Goal: Task Accomplishment & Management: Use online tool/utility

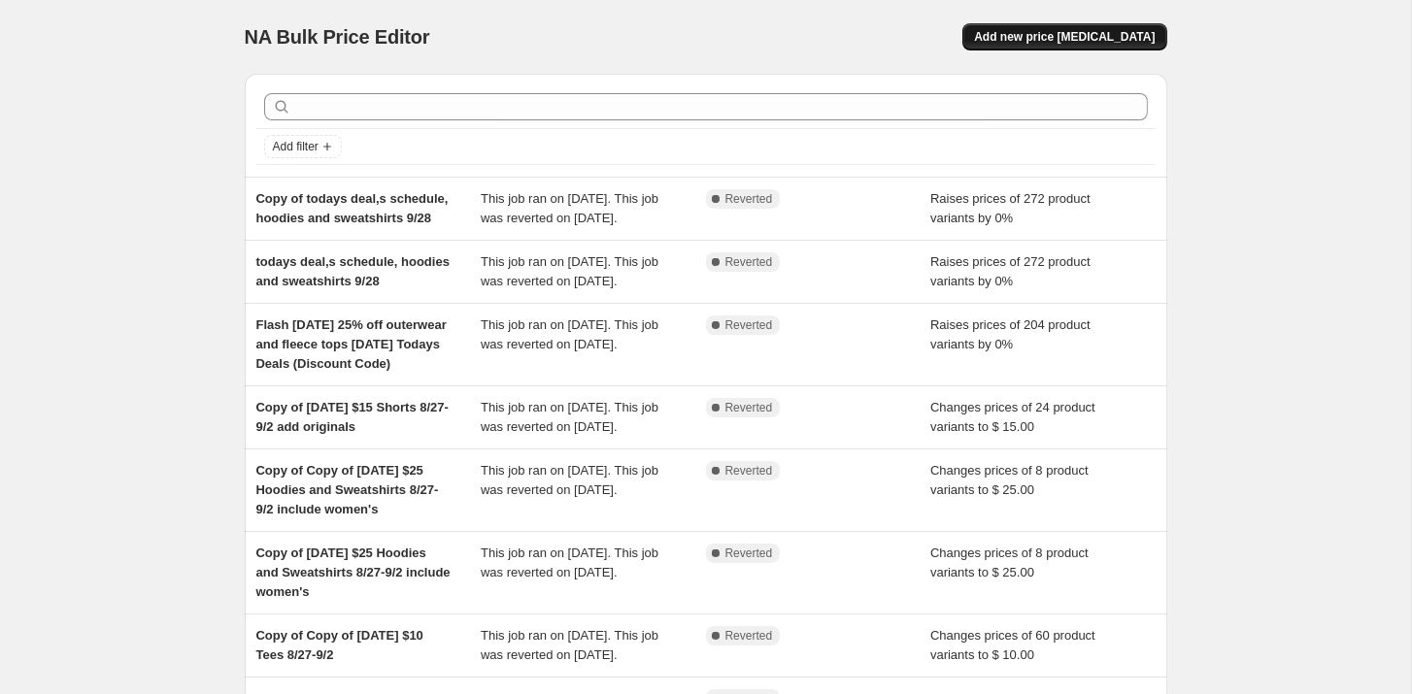
click at [1045, 38] on span "Add new price change job" at bounding box center [1064, 37] width 181 height 16
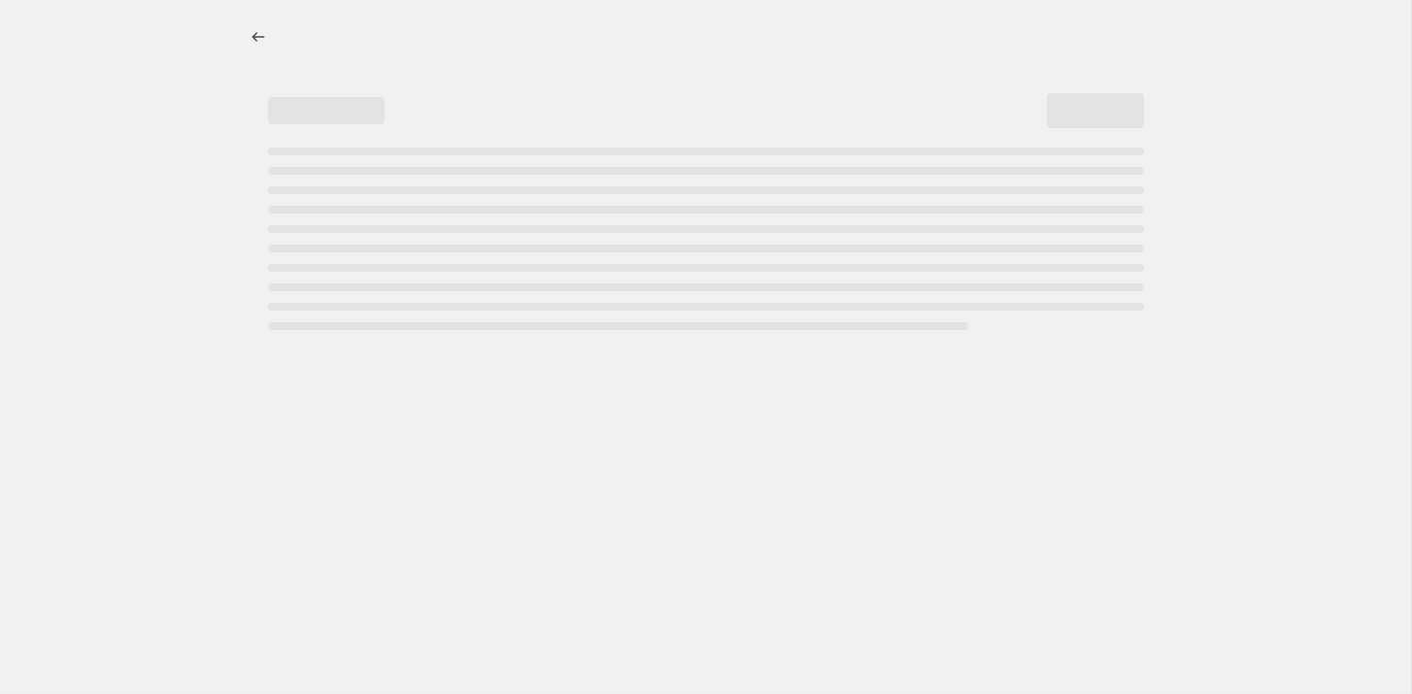
select select "percentage"
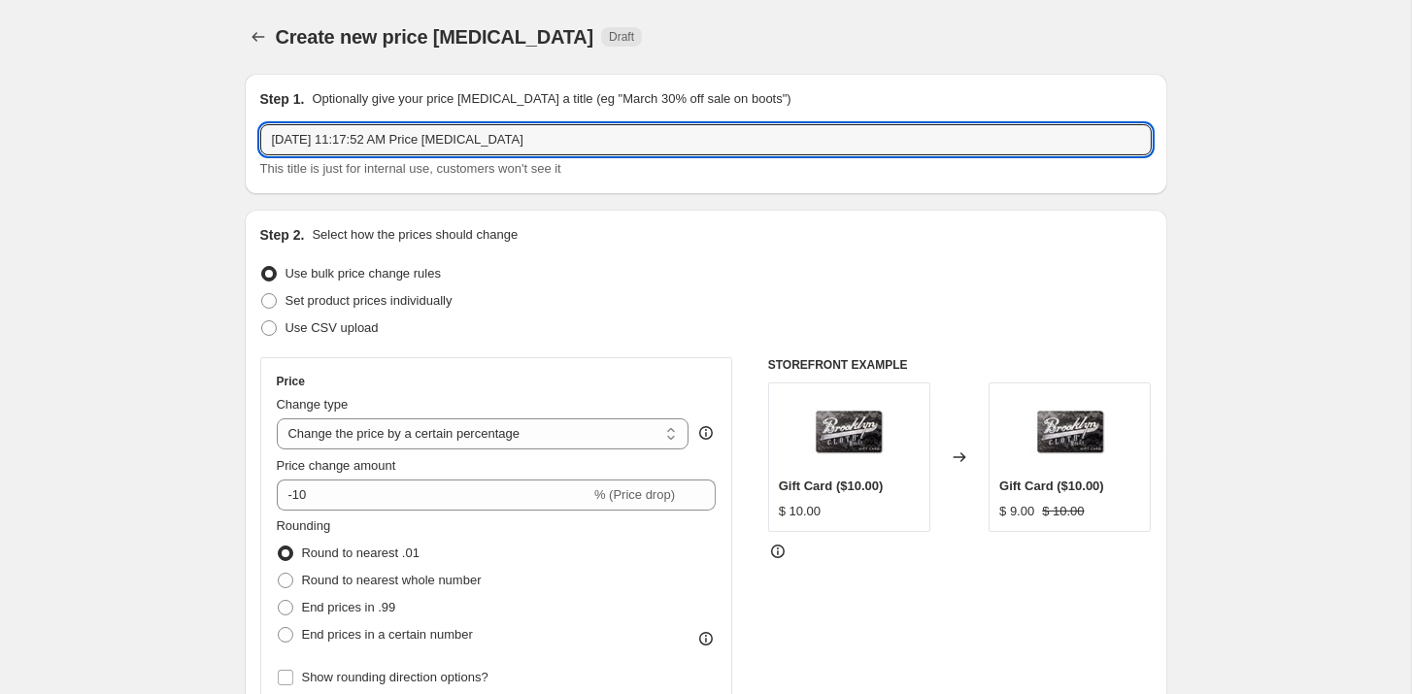
drag, startPoint x: 283, startPoint y: 127, endPoint x: 126, endPoint y: 120, distance: 157.4
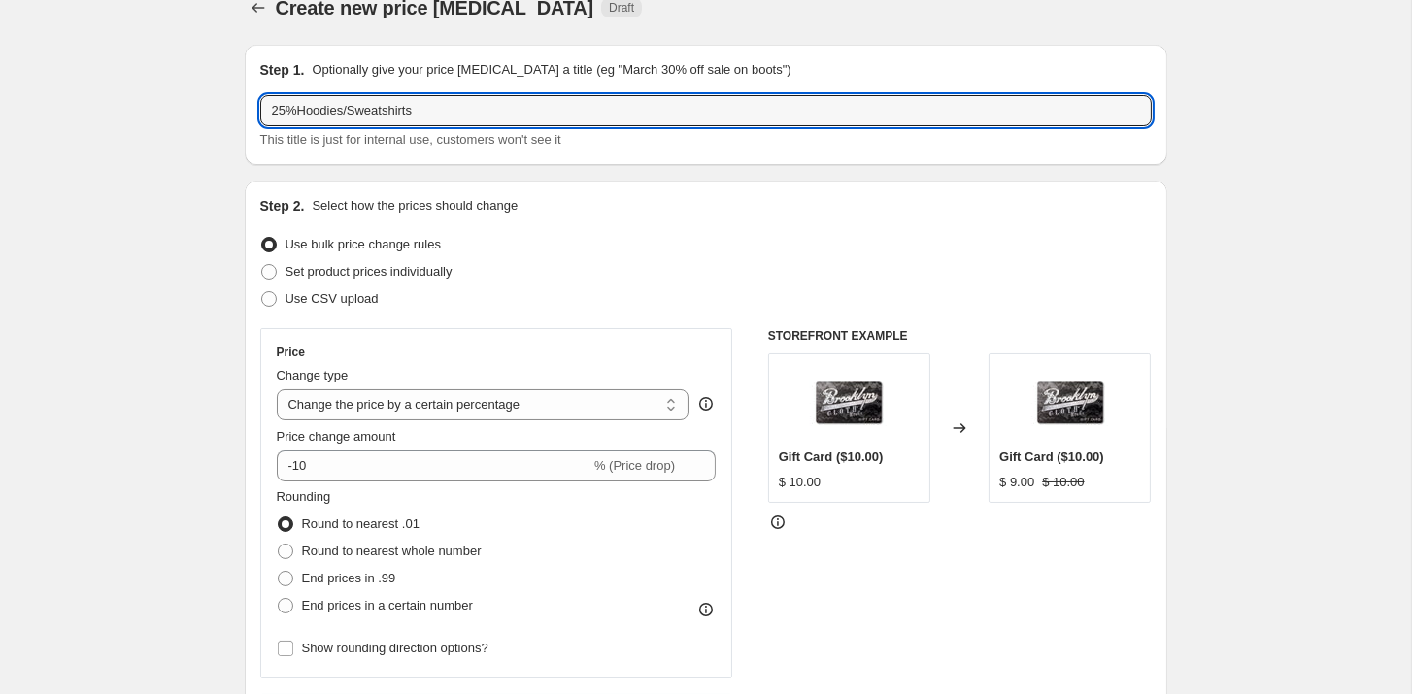
scroll to position [44, 0]
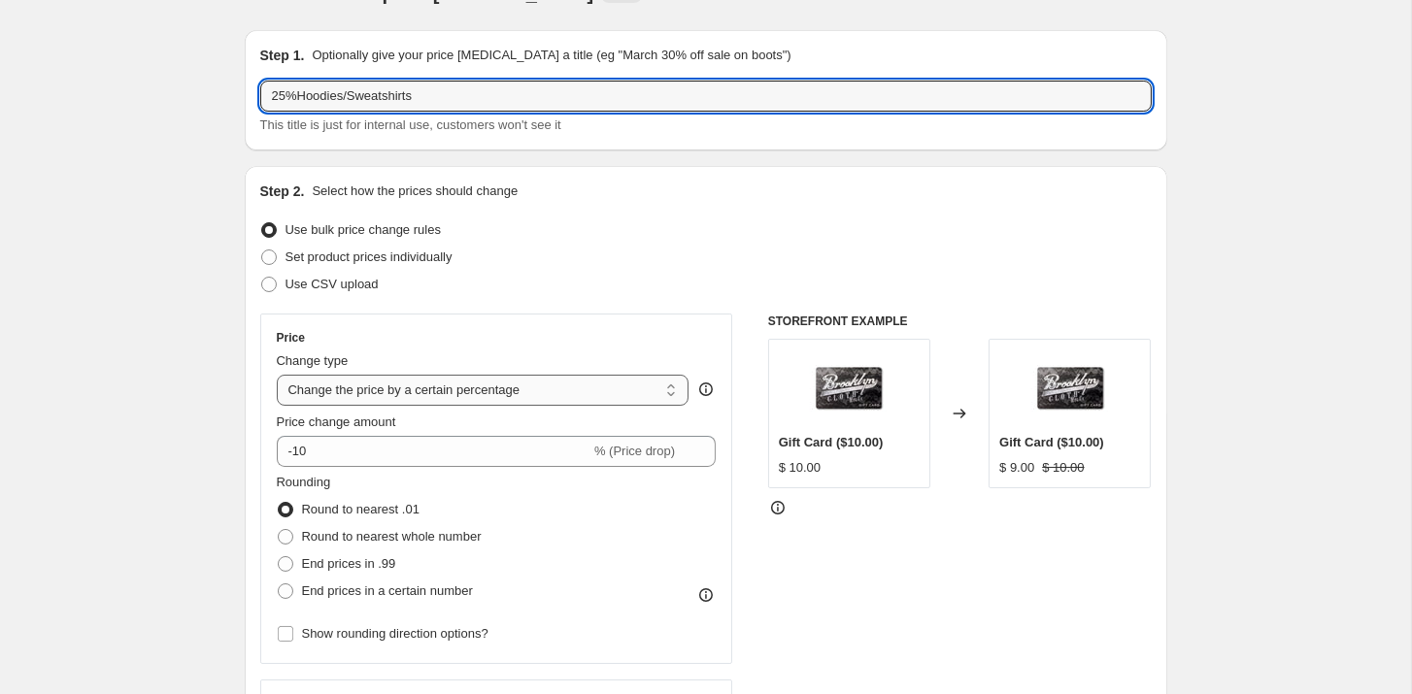
type input "25%Hoodies/Sweatshirts"
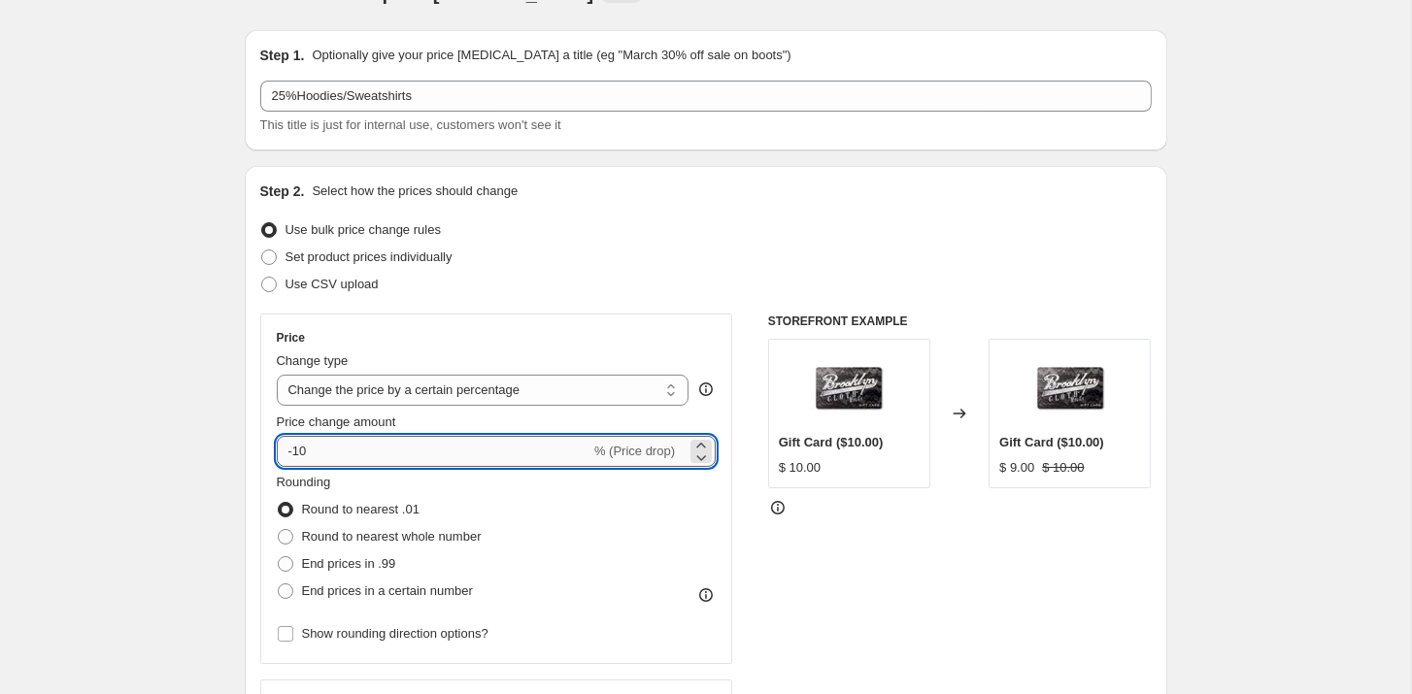
click at [325, 442] on input "-10" at bounding box center [434, 451] width 314 height 31
type input "-1"
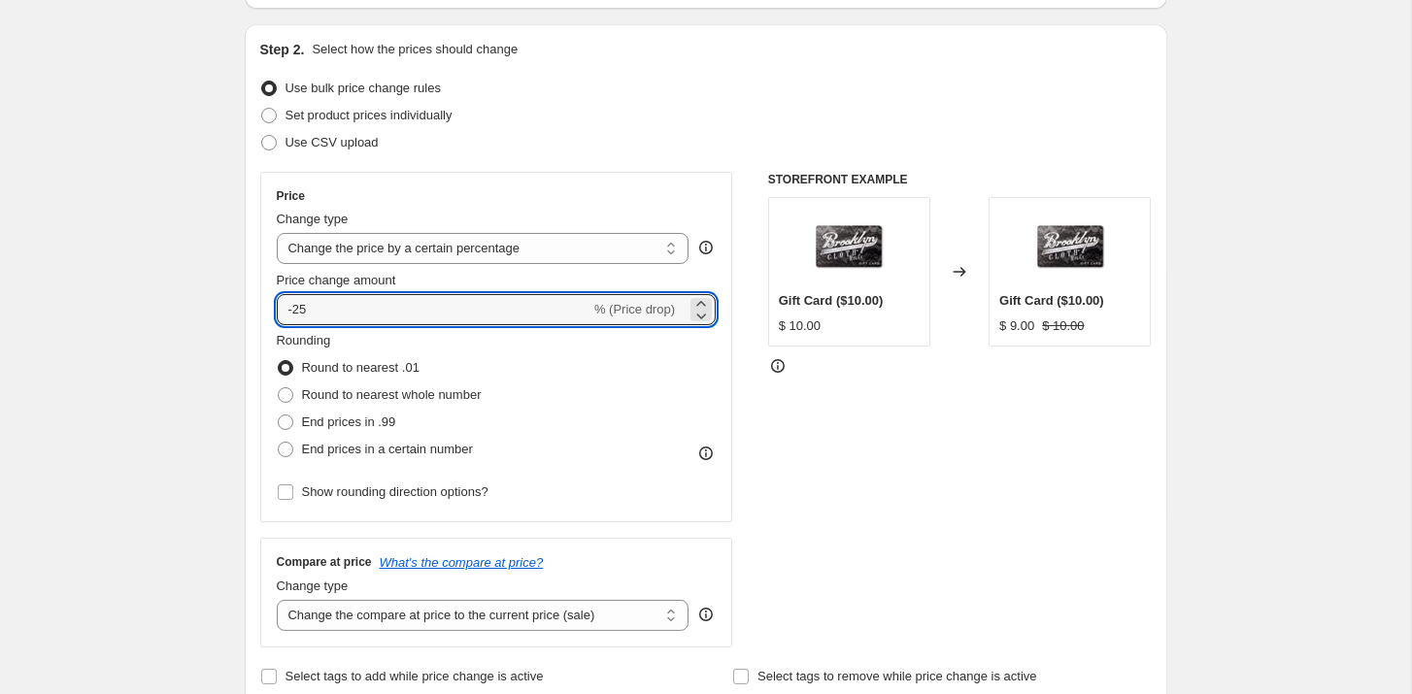
scroll to position [186, 0]
type input "-25"
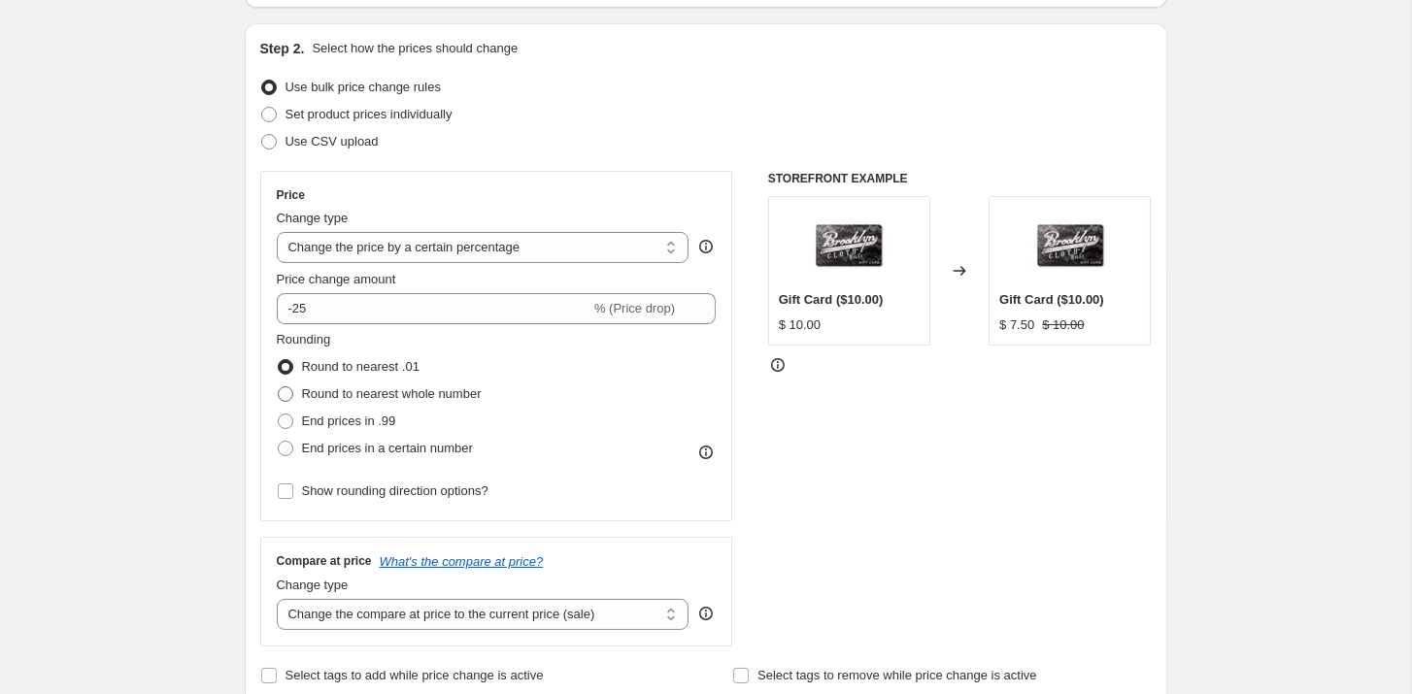
click at [318, 398] on span "Round to nearest whole number" at bounding box center [392, 393] width 180 height 15
click at [279, 387] on input "Round to nearest whole number" at bounding box center [278, 386] width 1 height 1
radio input "true"
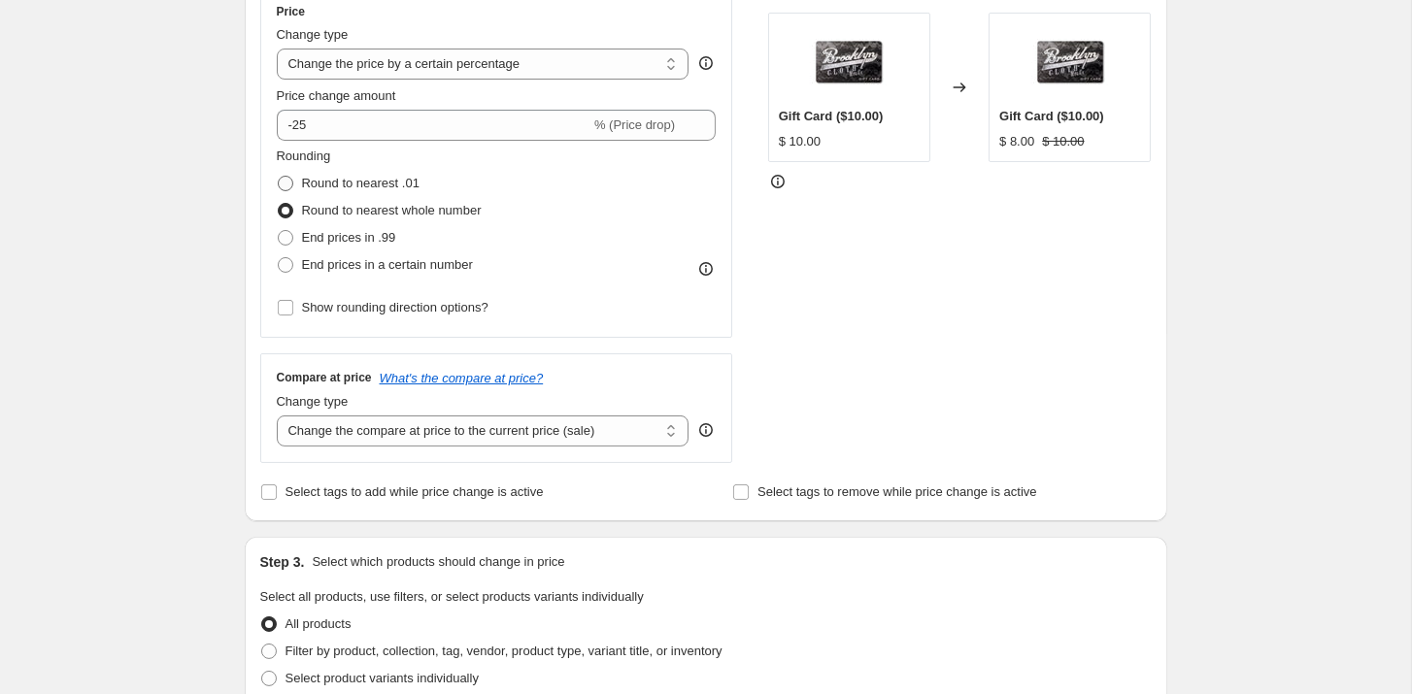
scroll to position [497, 0]
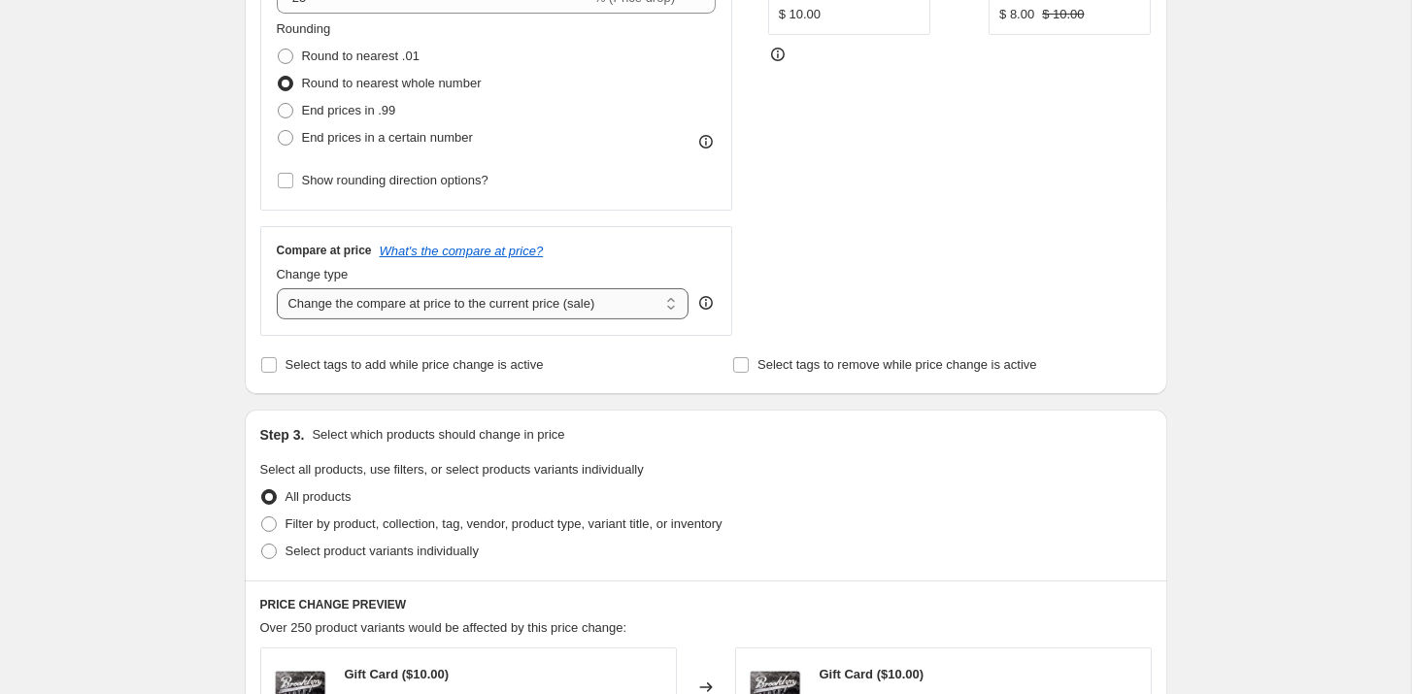
select select "no_change"
click at [283, 359] on label "Select tags to add while price change is active" at bounding box center [401, 364] width 283 height 27
click at [277, 359] on input "Select tags to add while price change is active" at bounding box center [269, 365] width 16 height 16
checkbox input "true"
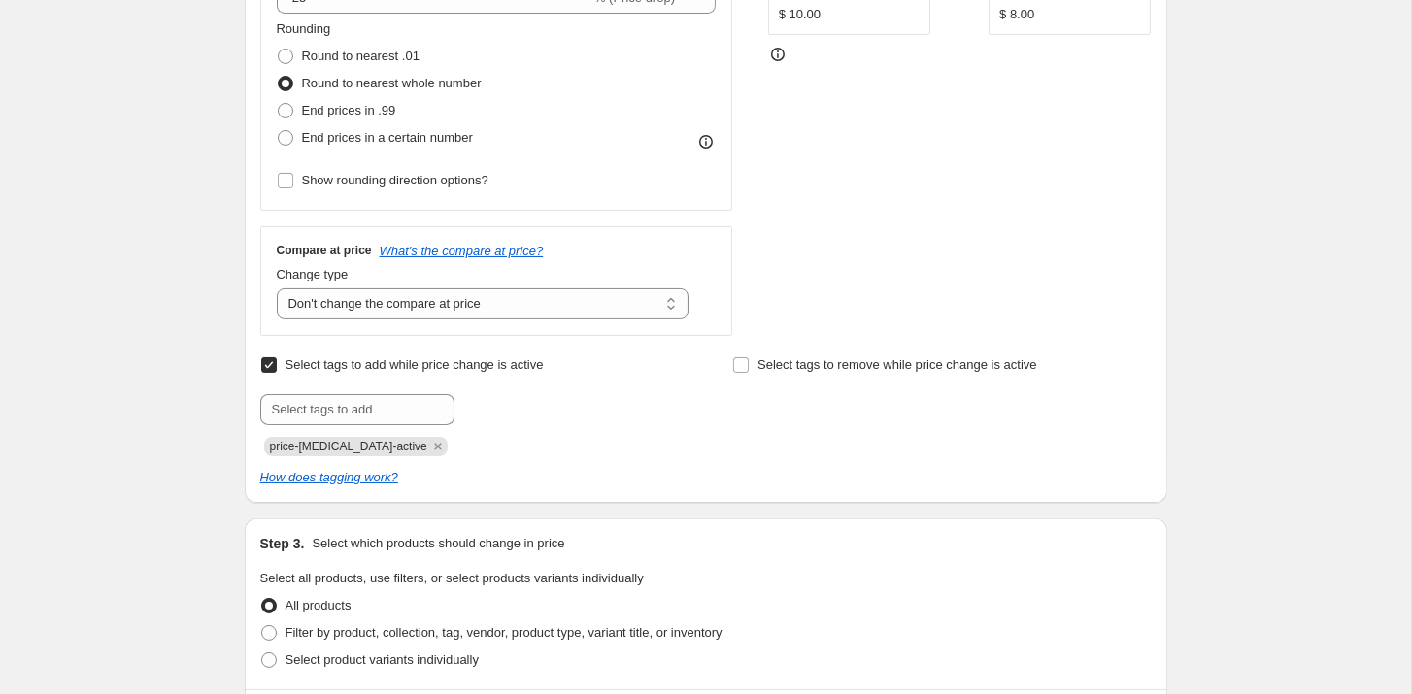
click at [322, 423] on div "Submit price-change-job-active" at bounding box center [469, 425] width 418 height 62
click at [328, 413] on input "text" at bounding box center [357, 409] width 194 height 31
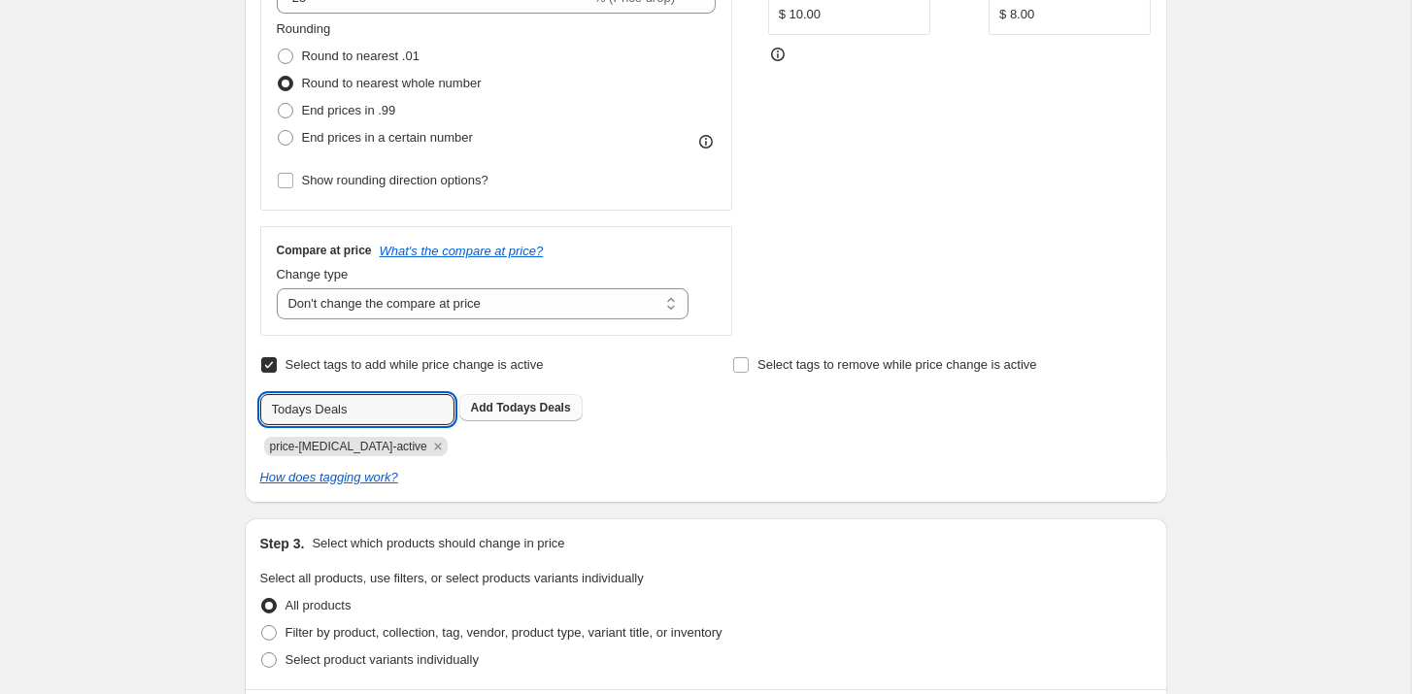
type input "Todays Deals"
click at [495, 407] on span "Add Todays Deals" at bounding box center [521, 408] width 100 height 16
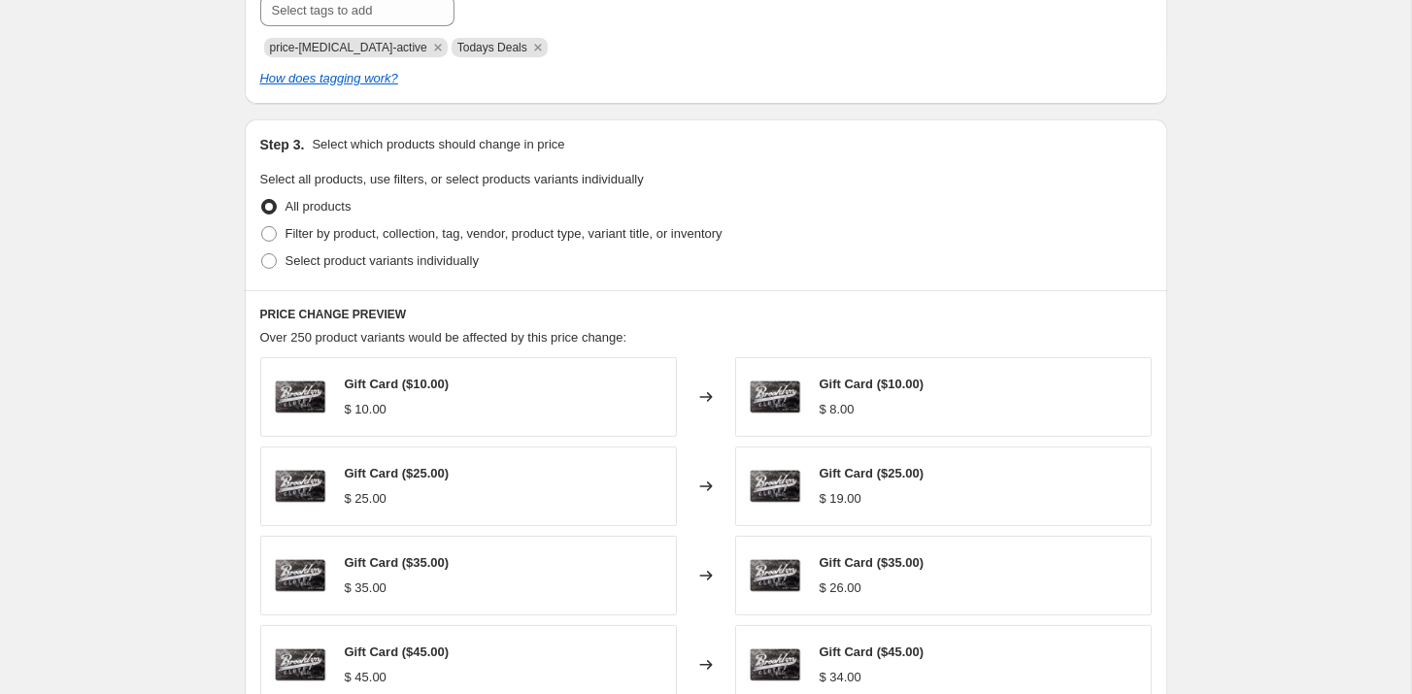
scroll to position [979, 0]
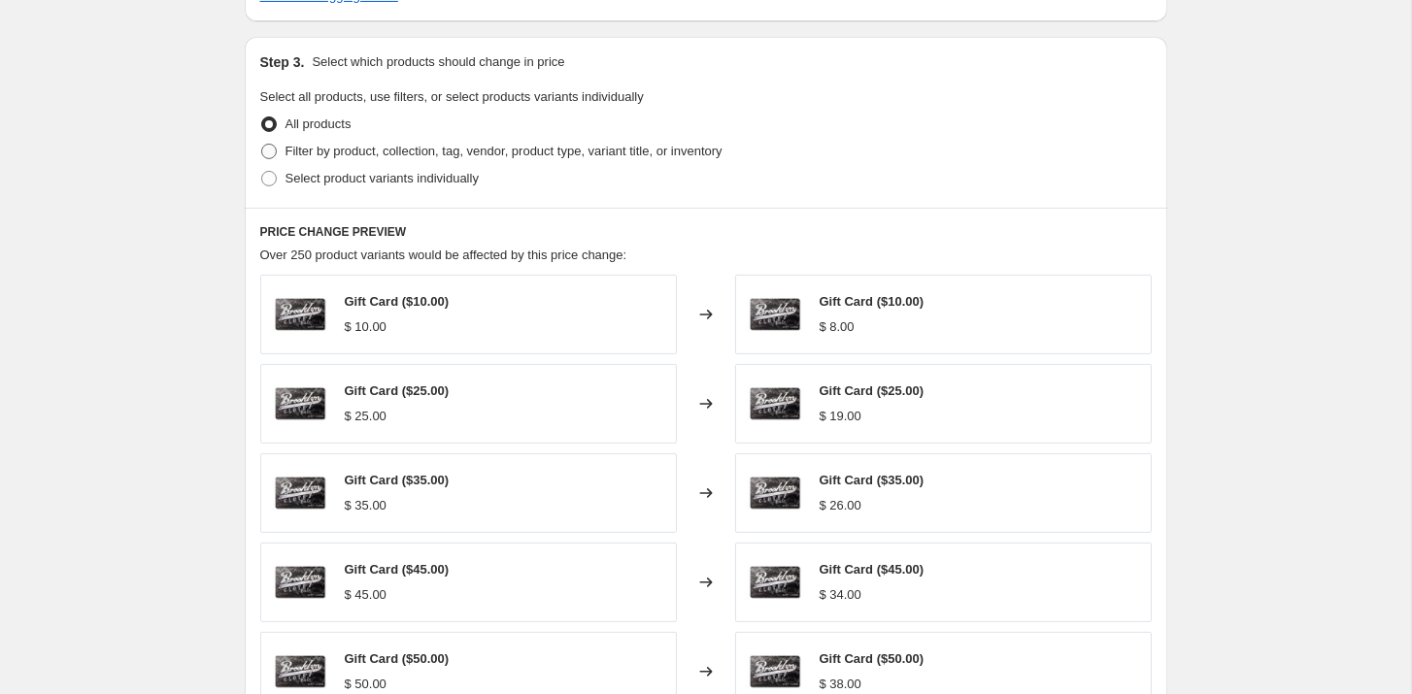
click at [273, 147] on span at bounding box center [269, 152] width 16 height 16
click at [262, 145] on input "Filter by product, collection, tag, vendor, product type, variant title, or inv…" at bounding box center [261, 144] width 1 height 1
radio input "true"
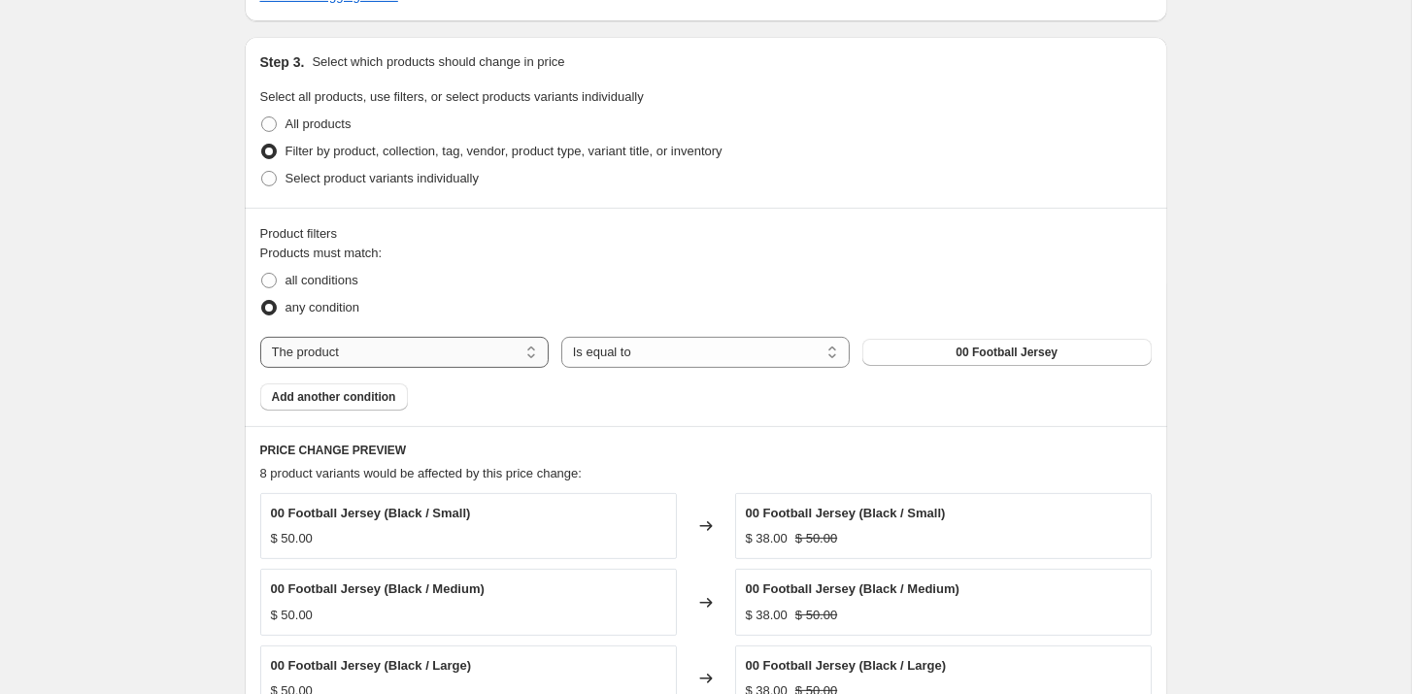
select select "collection"
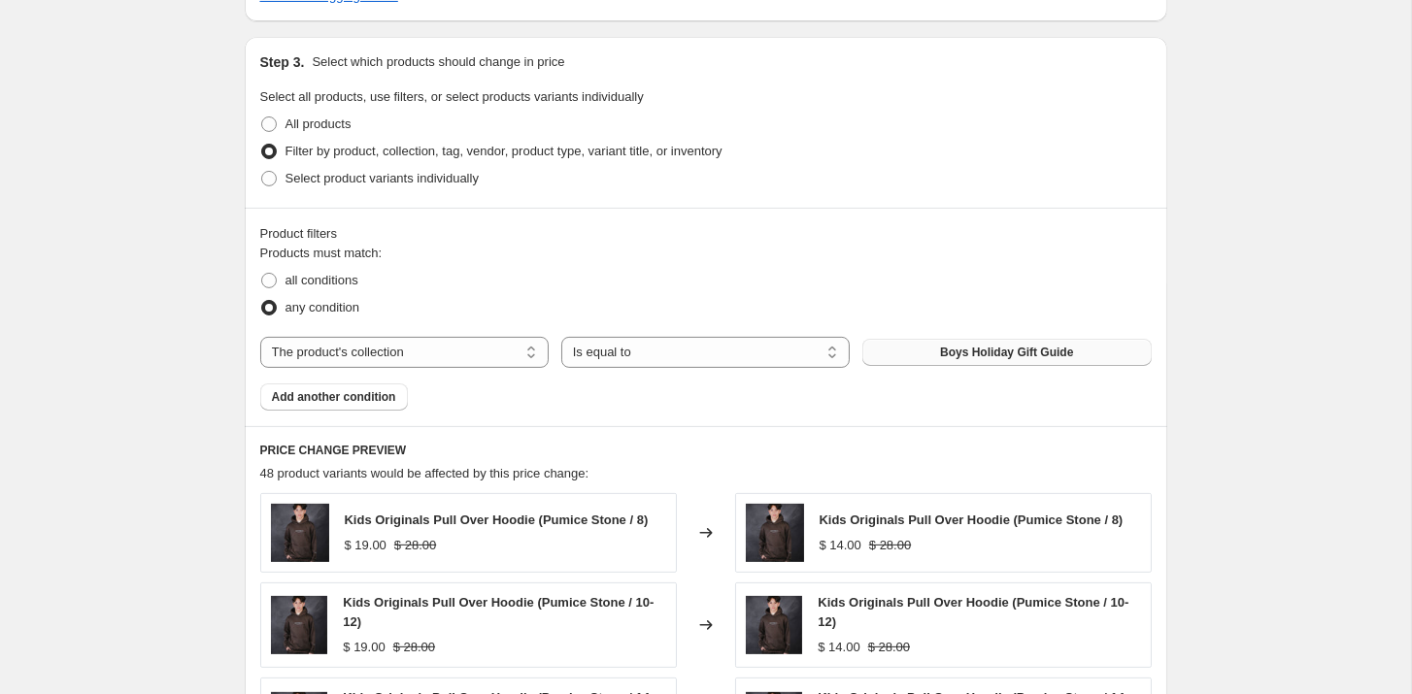
click at [958, 347] on span "Boys Holiday Gift Guide" at bounding box center [1006, 353] width 133 height 16
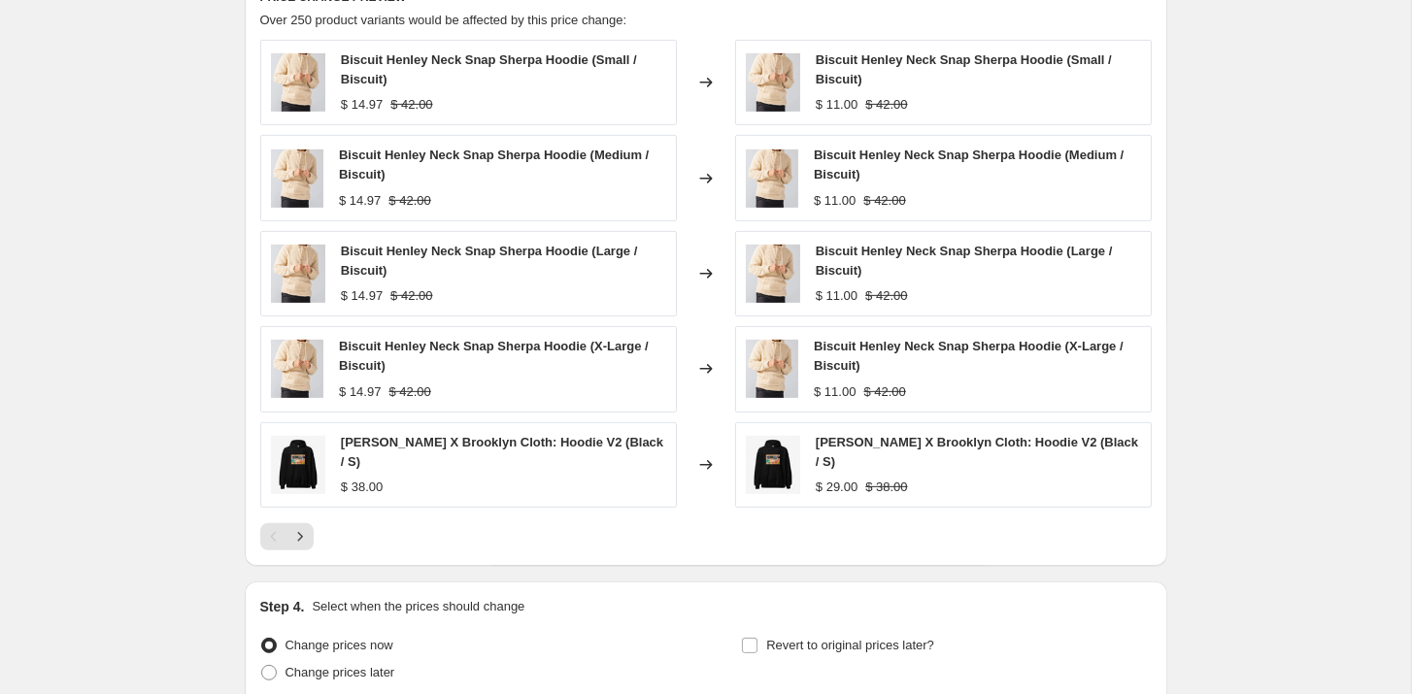
scroll to position [1548, 0]
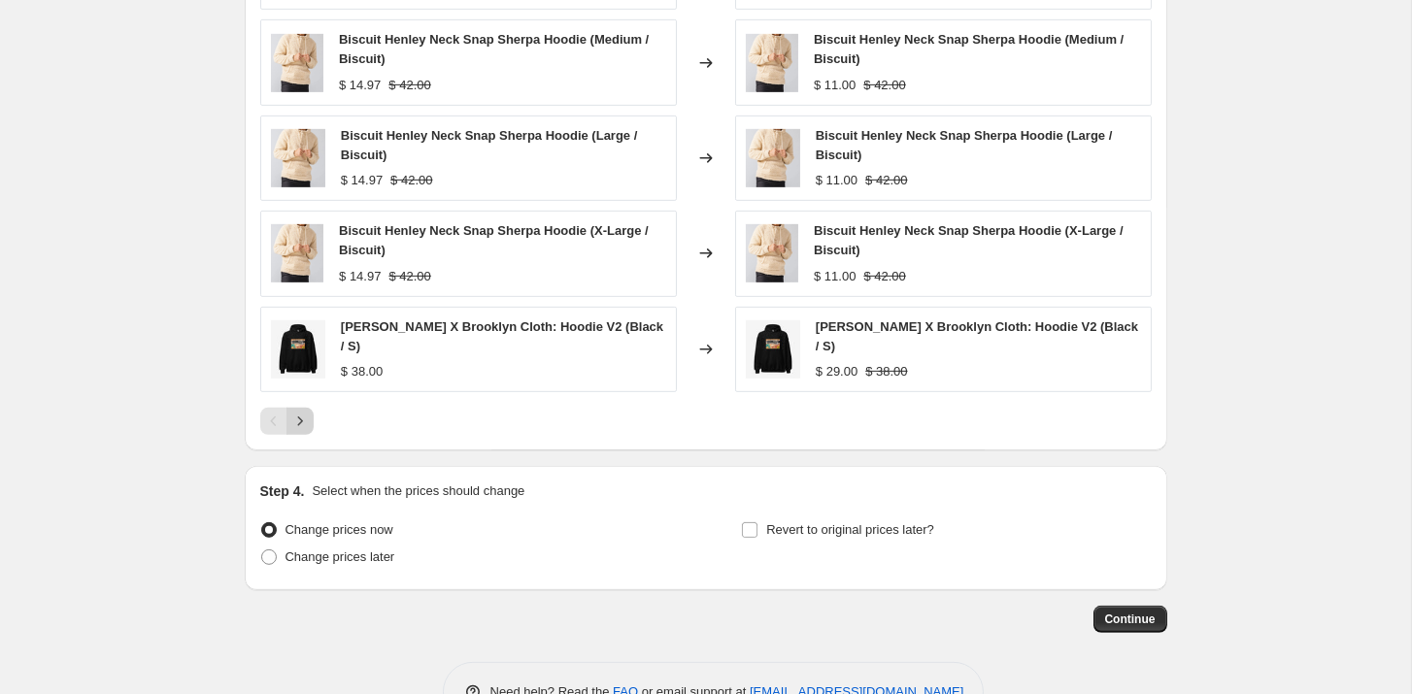
click at [290, 417] on icon "Next" at bounding box center [299, 421] width 19 height 19
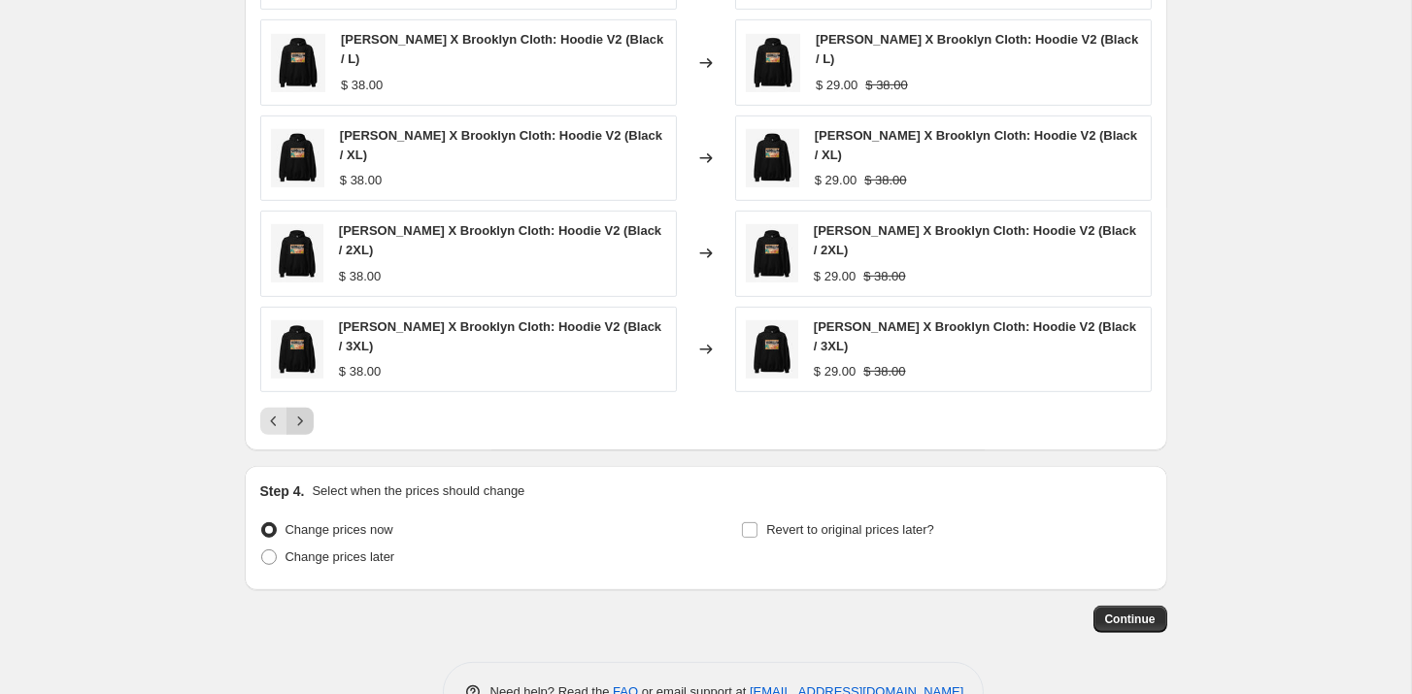
click at [300, 416] on icon "Next" at bounding box center [299, 421] width 19 height 19
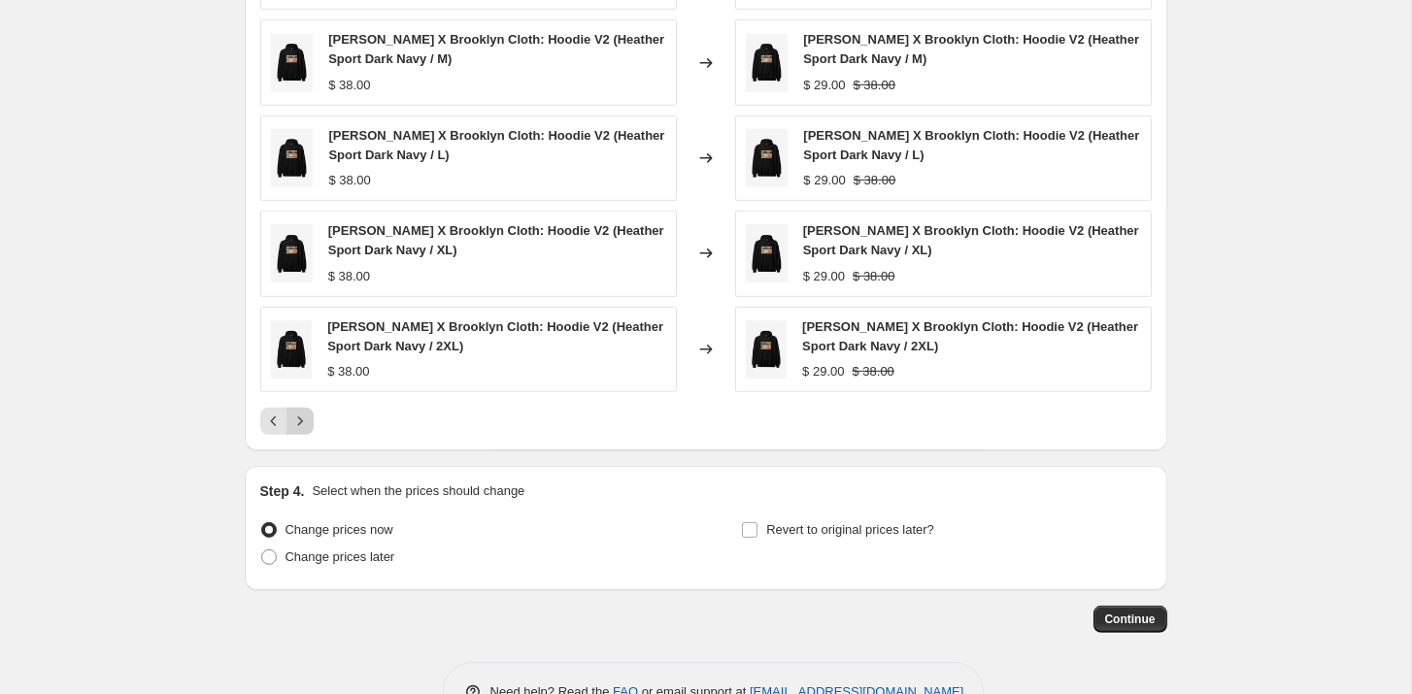
click at [300, 416] on icon "Next" at bounding box center [299, 421] width 19 height 19
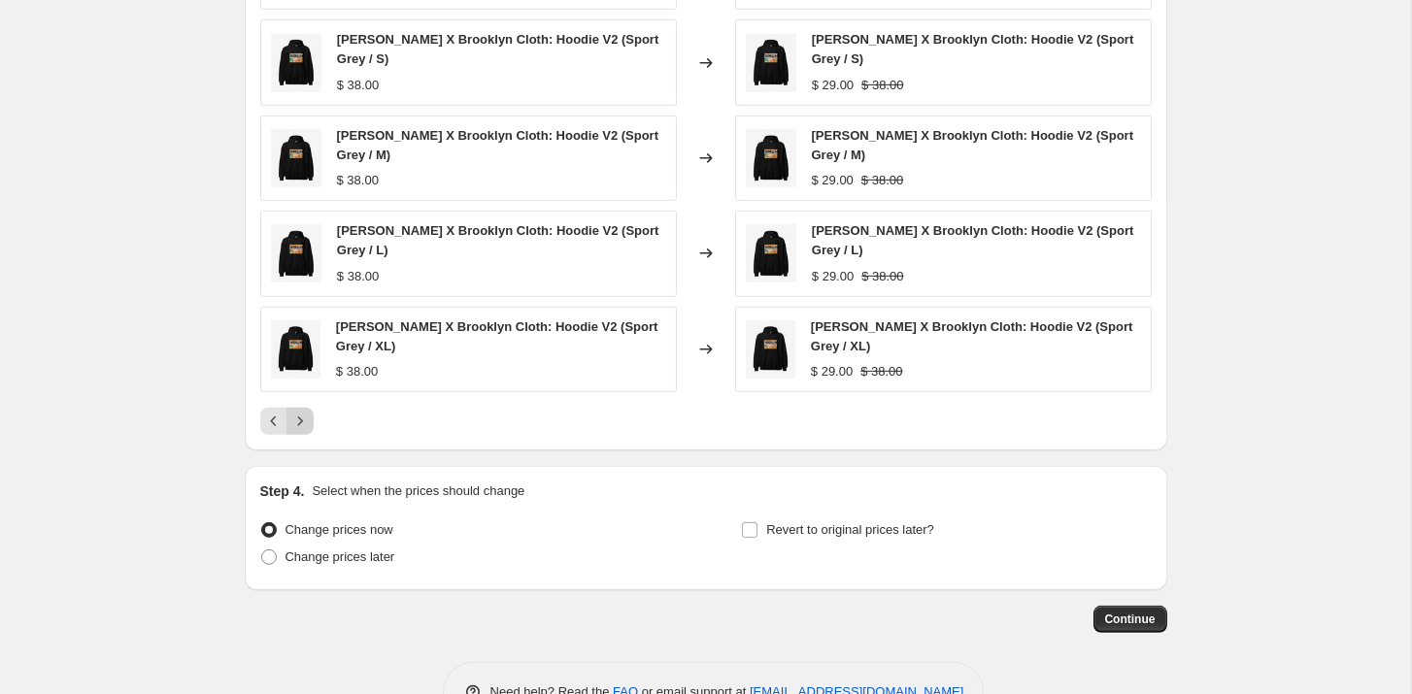
click at [300, 416] on icon "Next" at bounding box center [299, 421] width 19 height 19
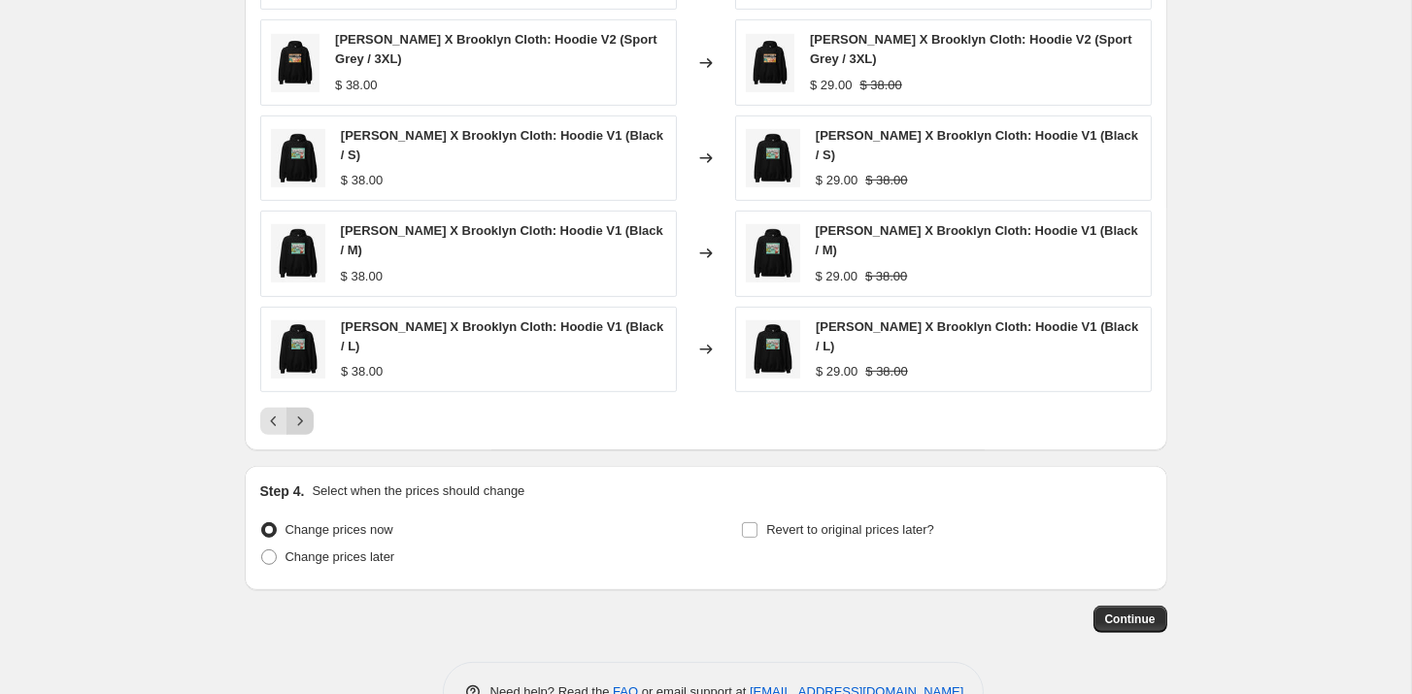
click at [300, 416] on icon "Next" at bounding box center [299, 421] width 19 height 19
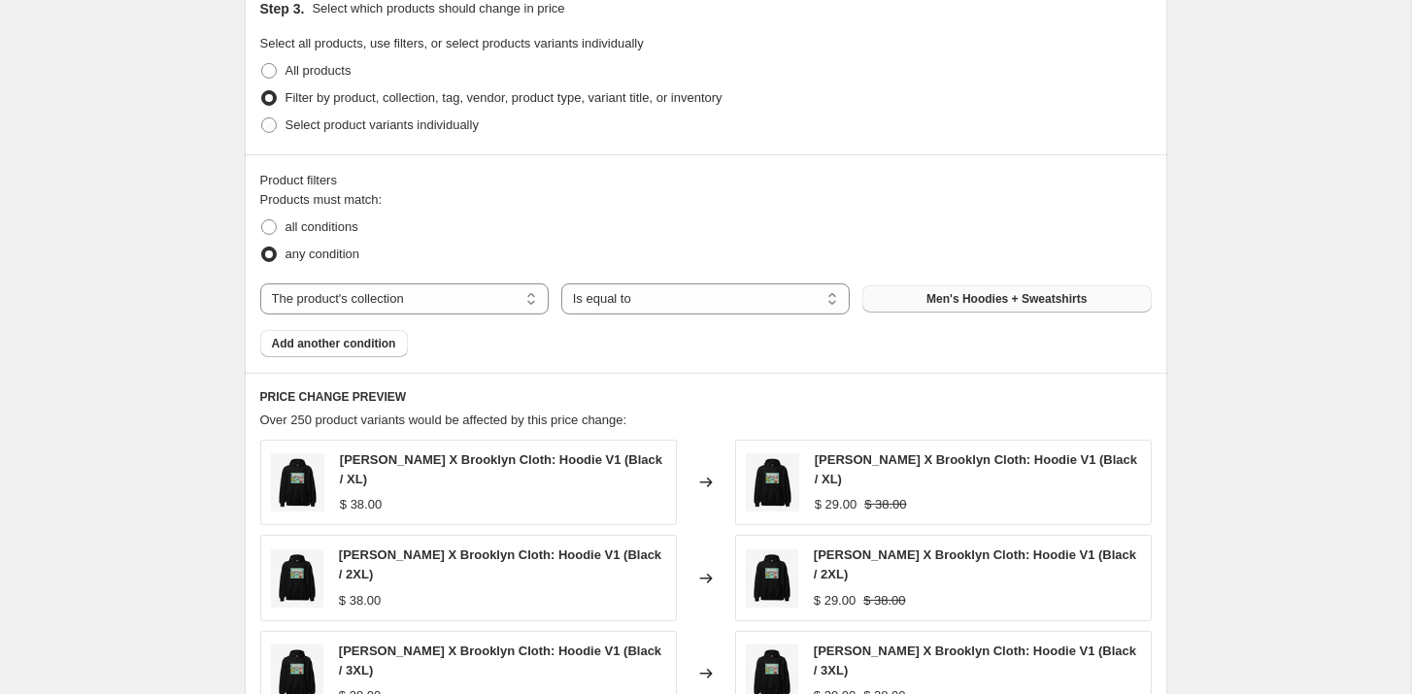
scroll to position [1008, 0]
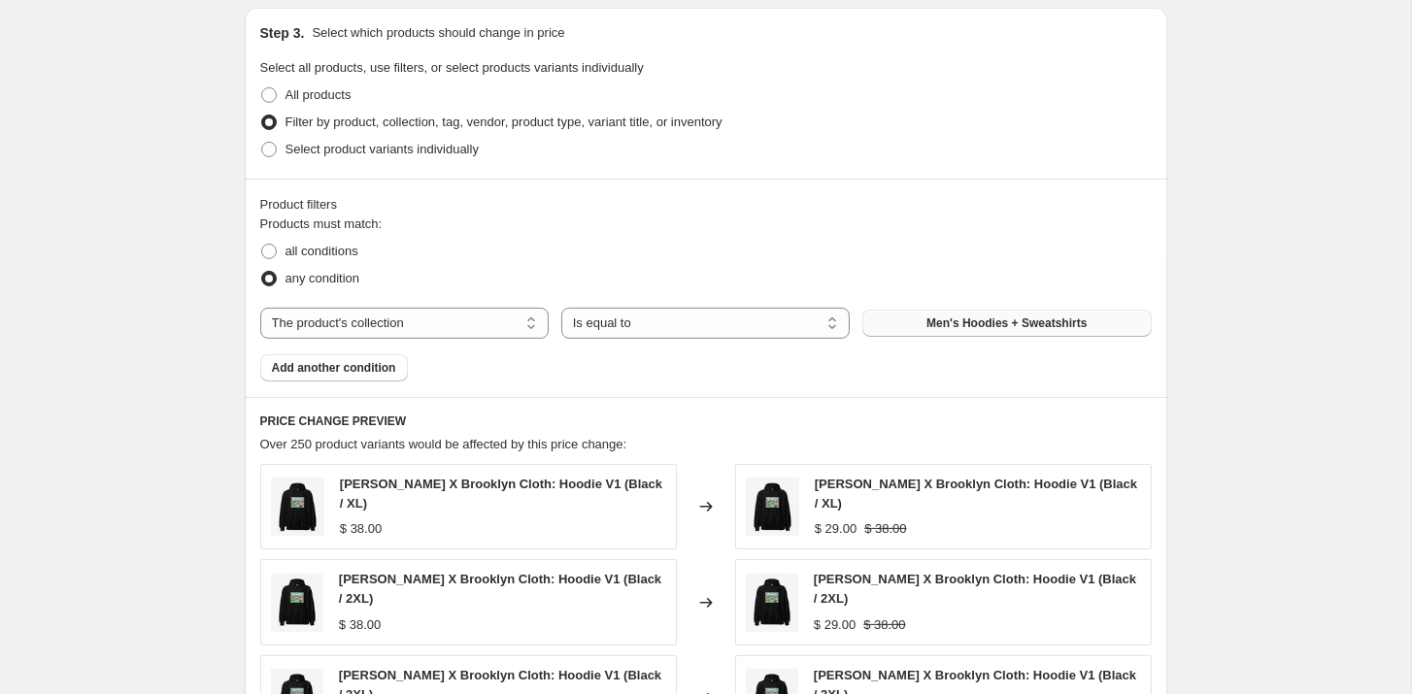
click at [329, 348] on div "Products must match: all conditions any condition The product The product's col…" at bounding box center [705, 298] width 891 height 167
click at [329, 354] on button "Add another condition" at bounding box center [334, 367] width 148 height 27
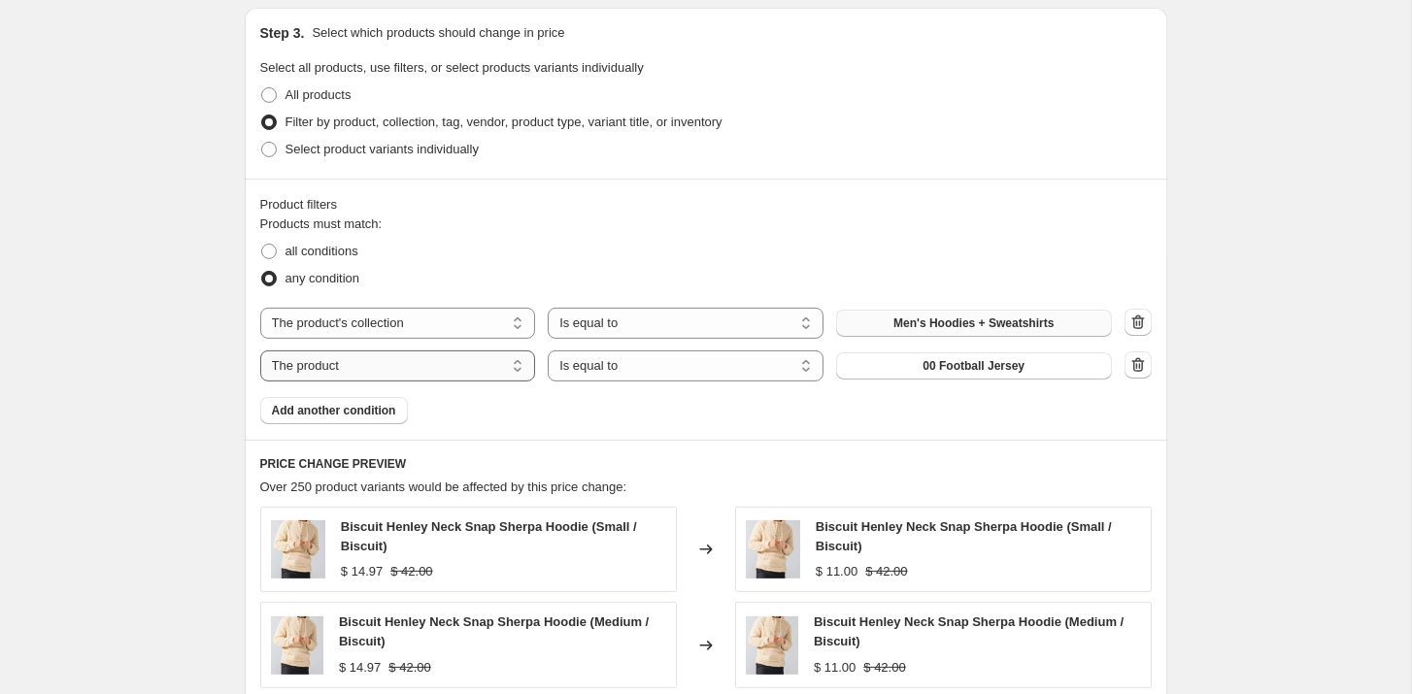
select select "product_status"
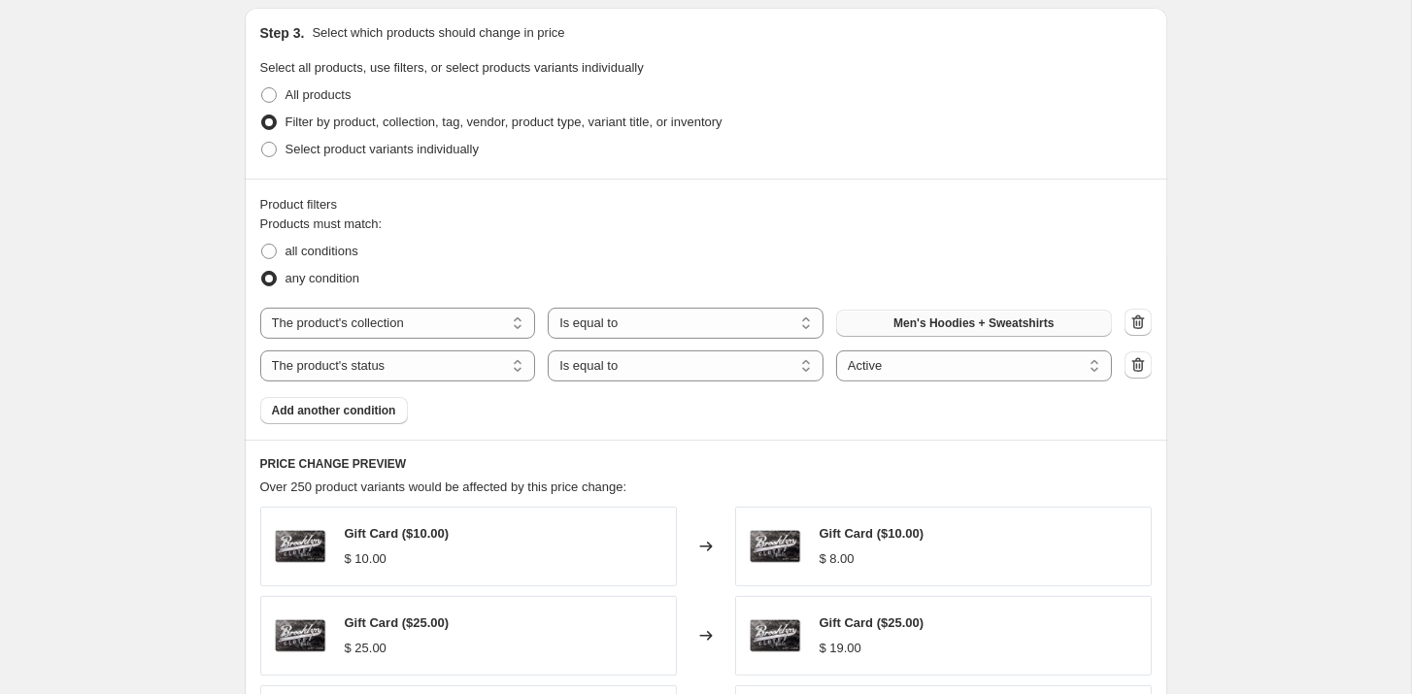
scroll to position [1063, 0]
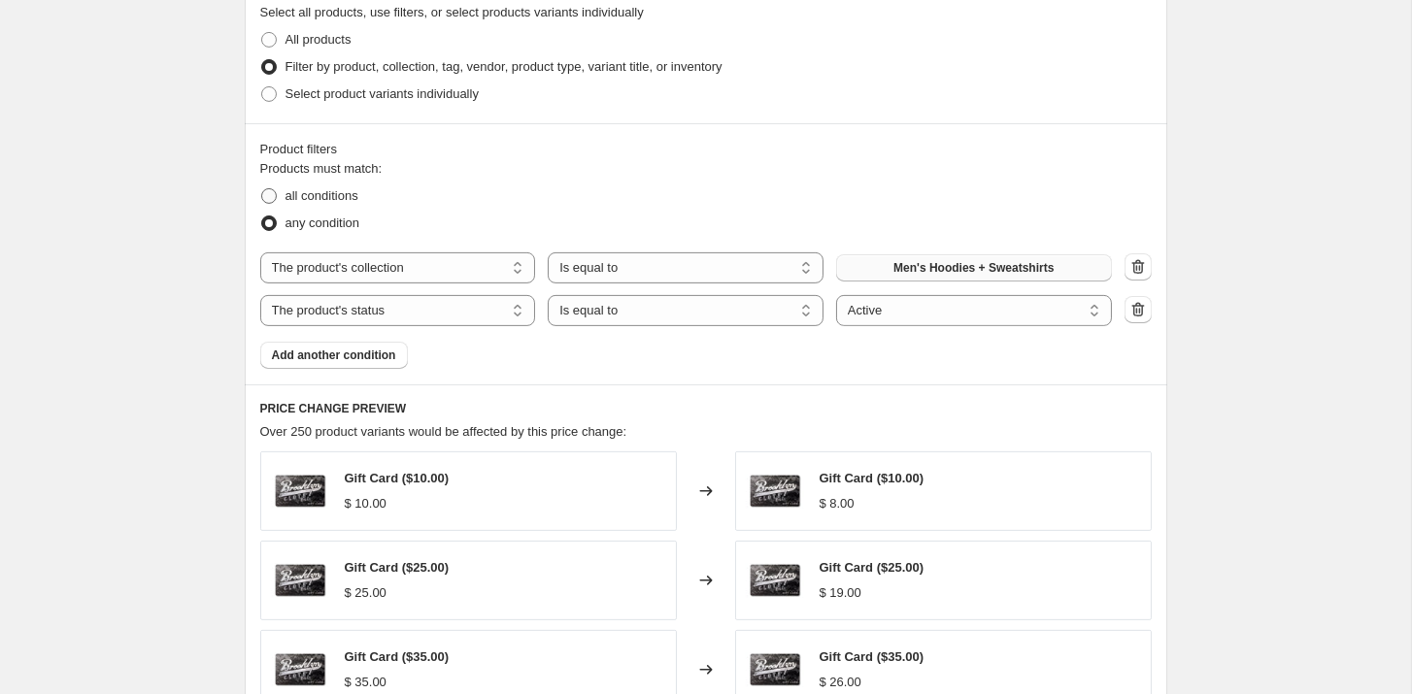
click at [271, 188] on span at bounding box center [269, 196] width 16 height 16
click at [262, 188] on input "all conditions" at bounding box center [261, 188] width 1 height 1
radio input "true"
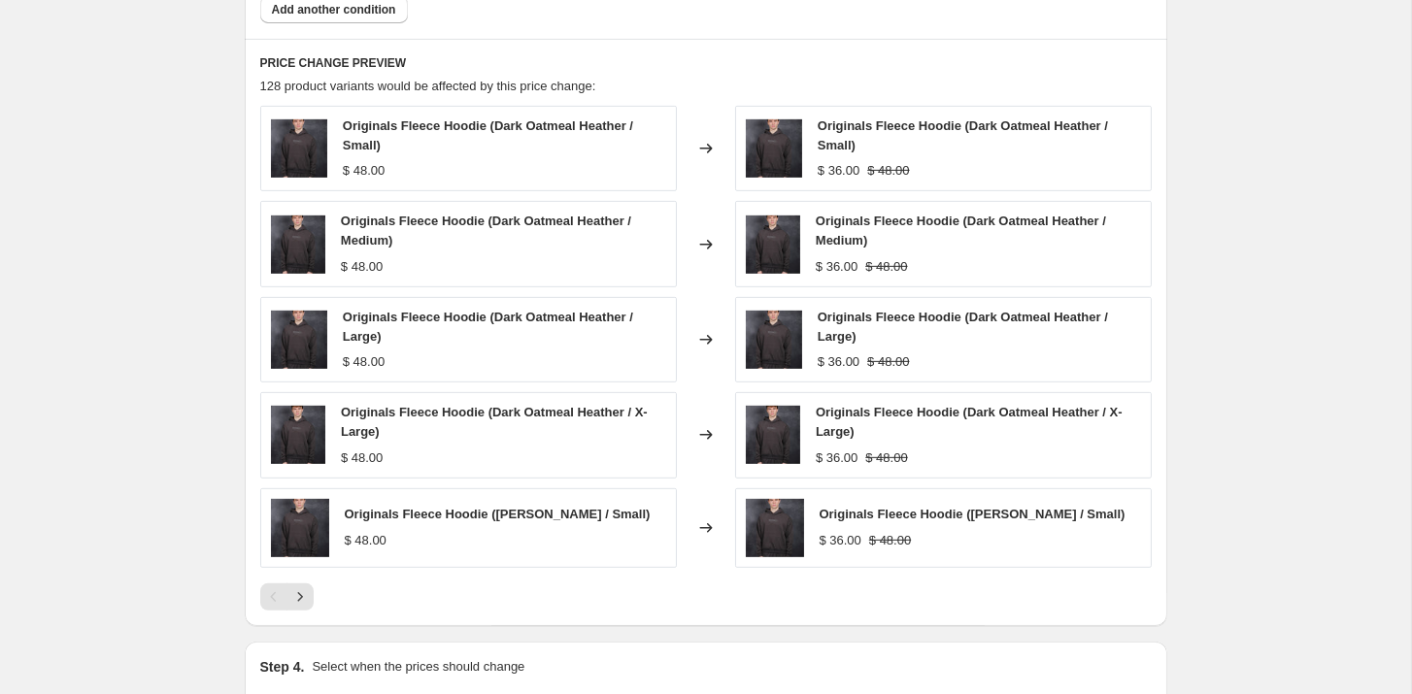
scroll to position [1641, 0]
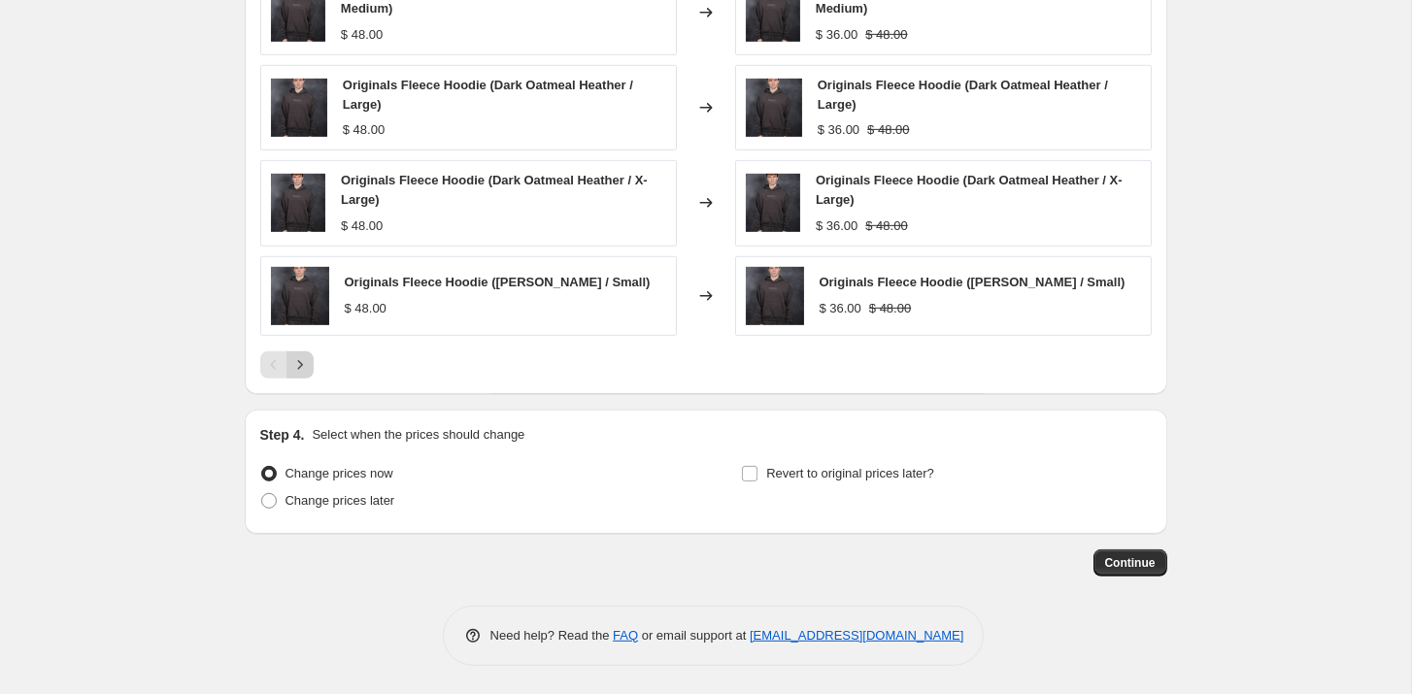
click at [307, 364] on icon "Next" at bounding box center [299, 364] width 19 height 19
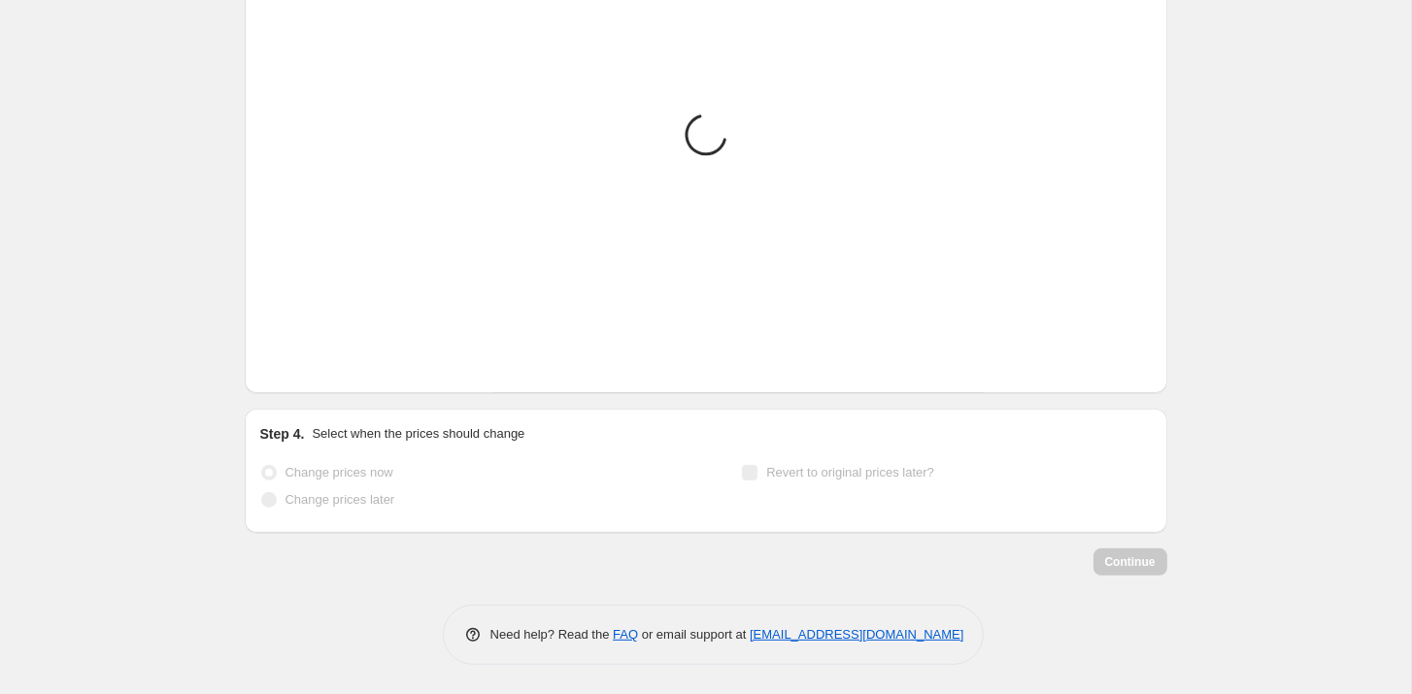
scroll to position [1616, 0]
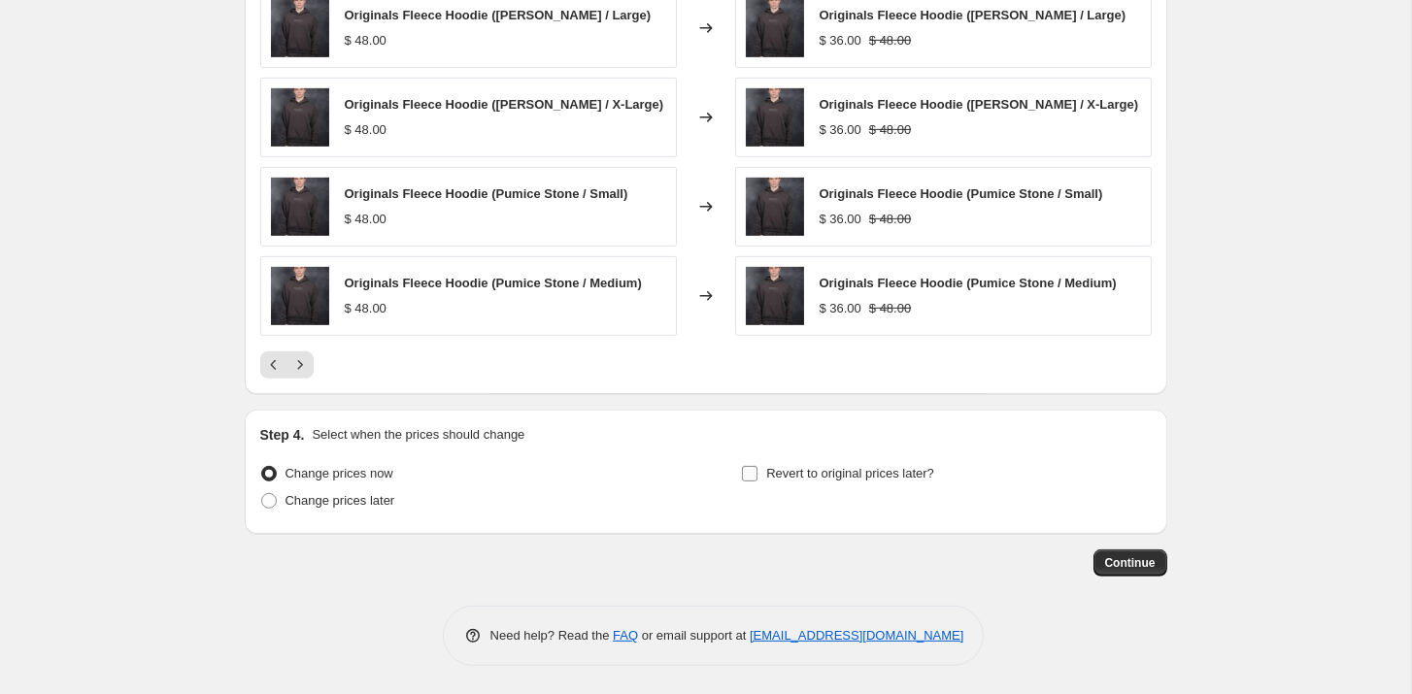
click at [751, 473] on input "Revert to original prices later?" at bounding box center [750, 474] width 16 height 16
checkbox input "true"
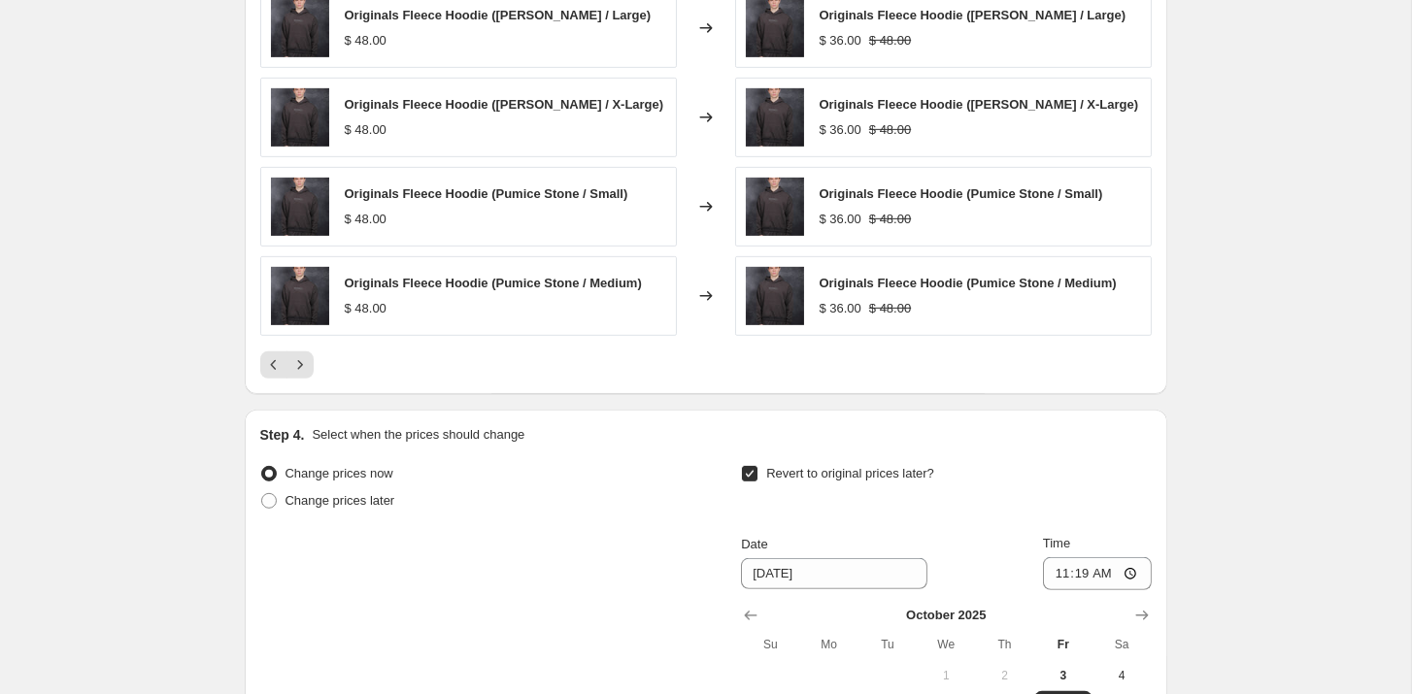
scroll to position [1886, 0]
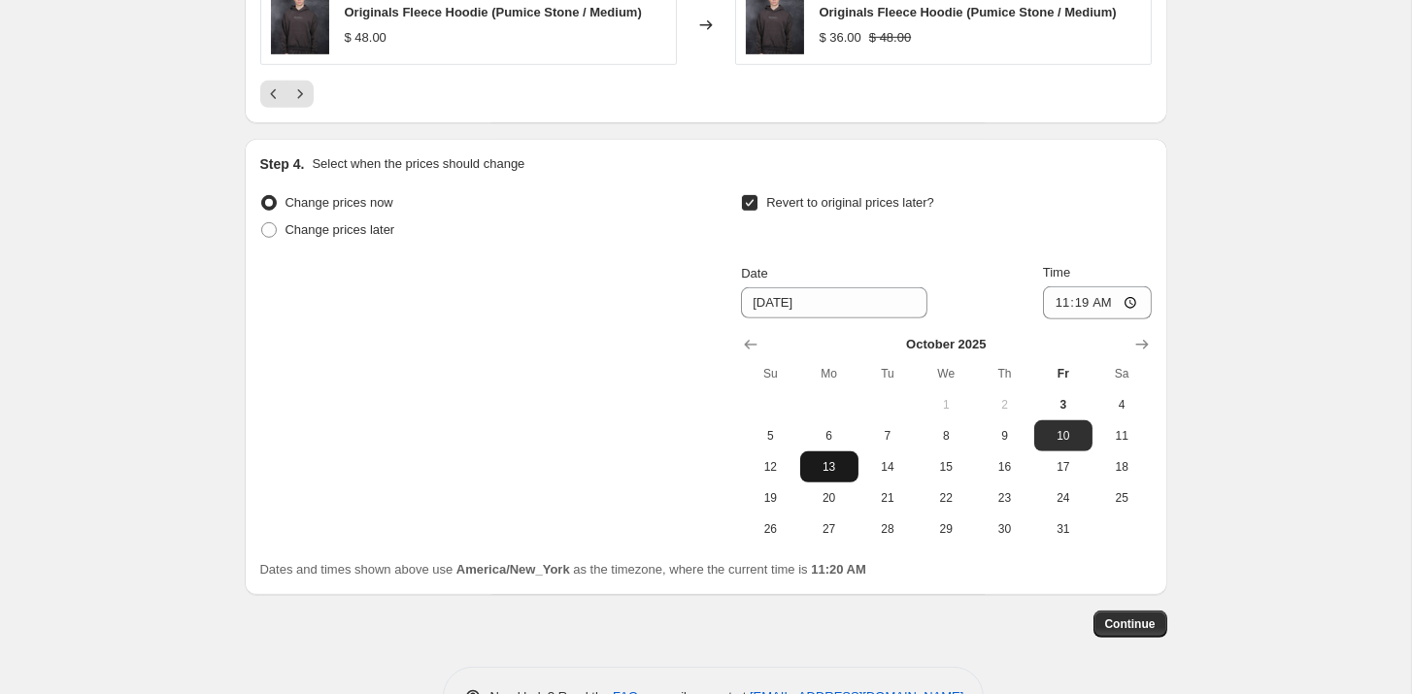
click at [805, 467] on button "13" at bounding box center [829, 466] width 58 height 31
click at [781, 456] on button "12" at bounding box center [770, 466] width 58 height 31
type input "10/12/2025"
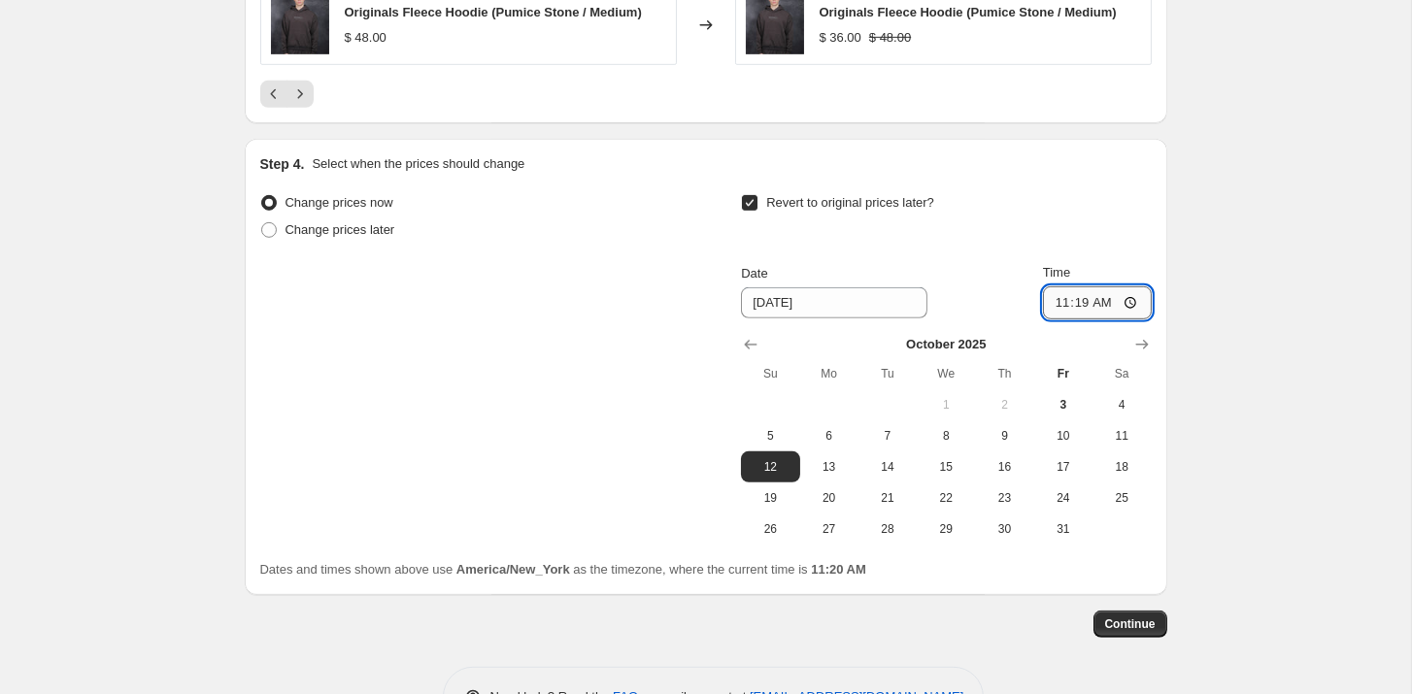
click at [1080, 299] on input "11:19" at bounding box center [1097, 302] width 109 height 33
click at [1108, 300] on input "11:19" at bounding box center [1097, 302] width 109 height 33
click at [1127, 293] on input "11:59" at bounding box center [1097, 302] width 109 height 33
click at [1127, 298] on input "11:59" at bounding box center [1097, 302] width 109 height 33
type input "23:59"
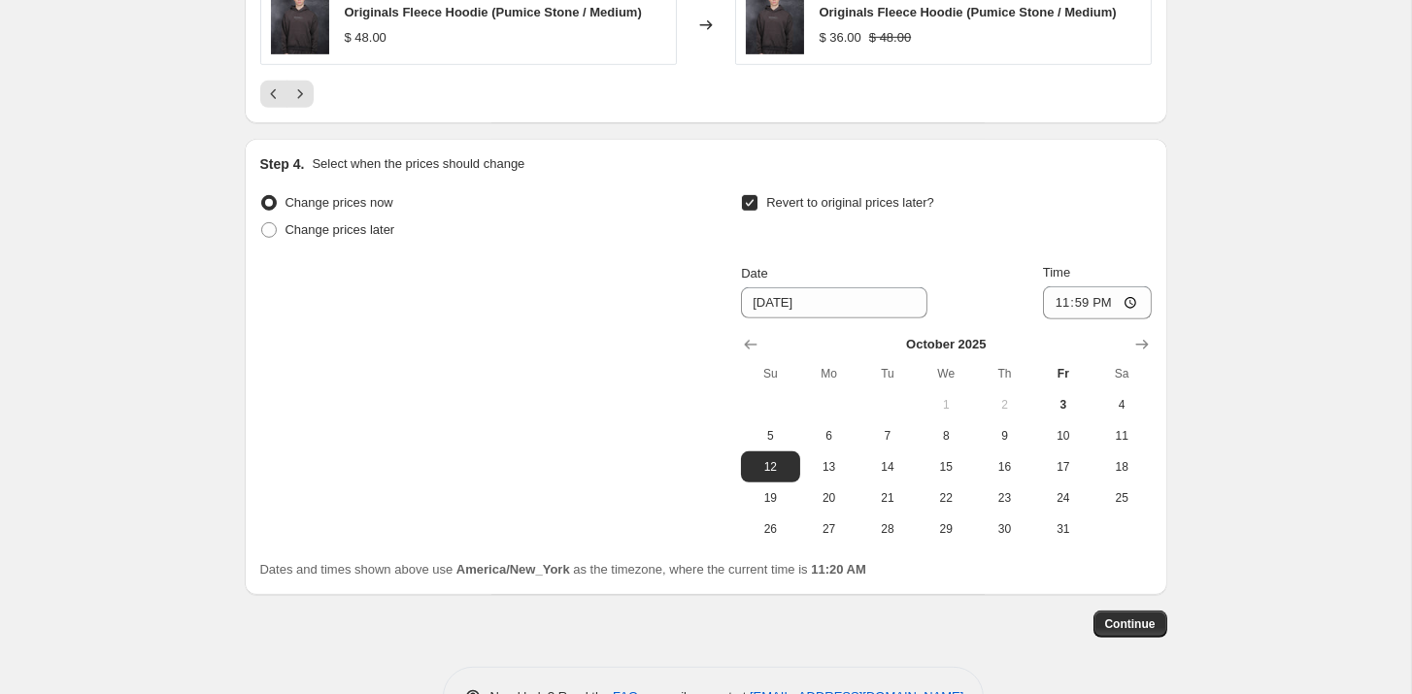
click at [1045, 189] on div "Revert to original prices later?" at bounding box center [946, 218] width 410 height 58
click at [837, 463] on span "13" at bounding box center [829, 467] width 43 height 16
type input "10/13/2025"
click at [1103, 301] on input "23:59" at bounding box center [1097, 302] width 109 height 33
click at [1078, 302] on input "23:59" at bounding box center [1097, 302] width 109 height 33
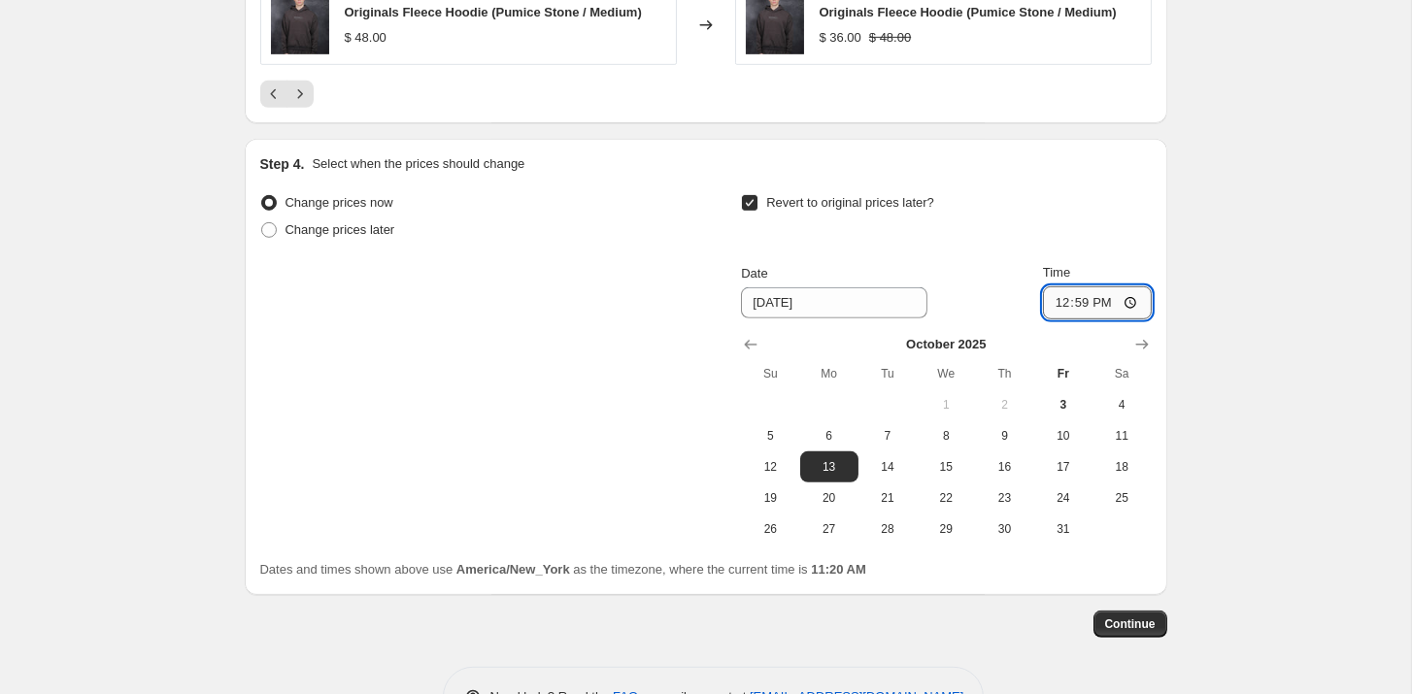
click at [1109, 305] on input "12:59" at bounding box center [1097, 302] width 109 height 33
click at [1140, 301] on input "12:00" at bounding box center [1097, 302] width 109 height 33
click at [1124, 301] on input "12:00" at bounding box center [1097, 302] width 109 height 33
type input "00:00"
click at [1111, 617] on span "Continue" at bounding box center [1130, 624] width 50 height 16
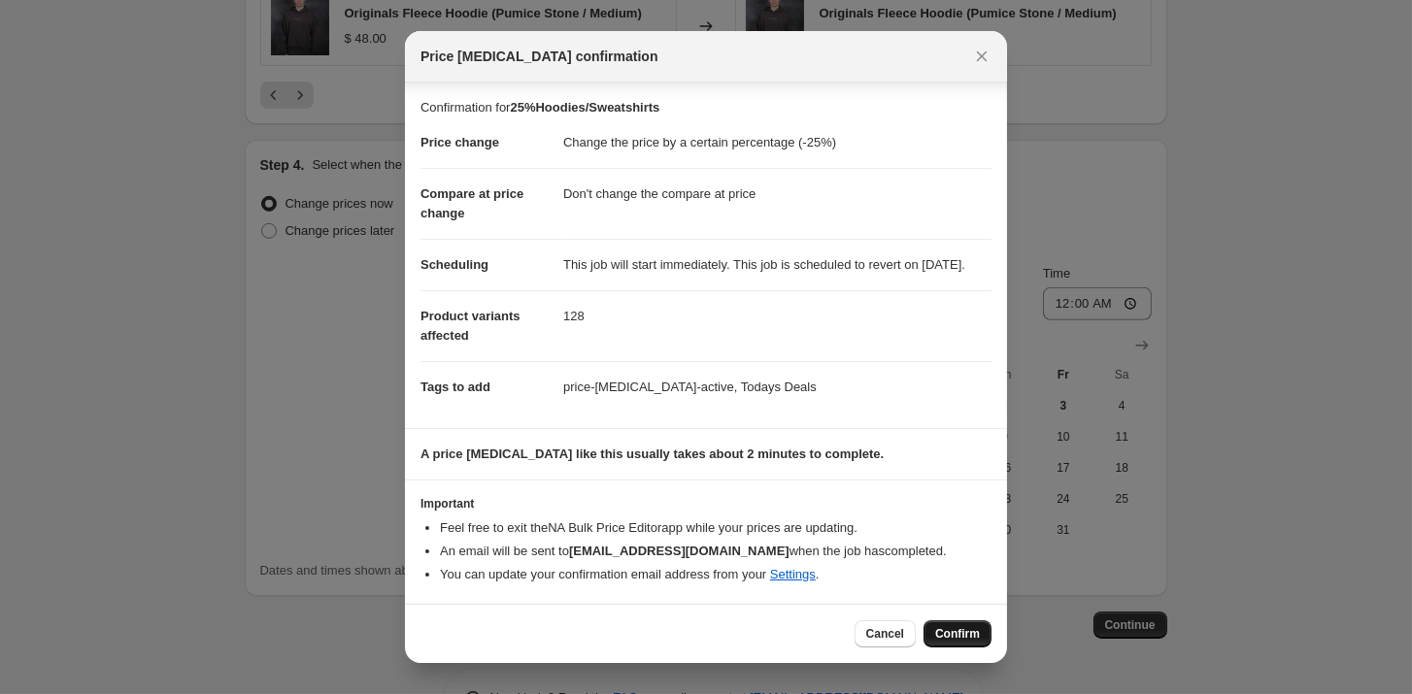
scroll to position [10, 0]
click at [965, 632] on span "Confirm" at bounding box center [957, 634] width 45 height 16
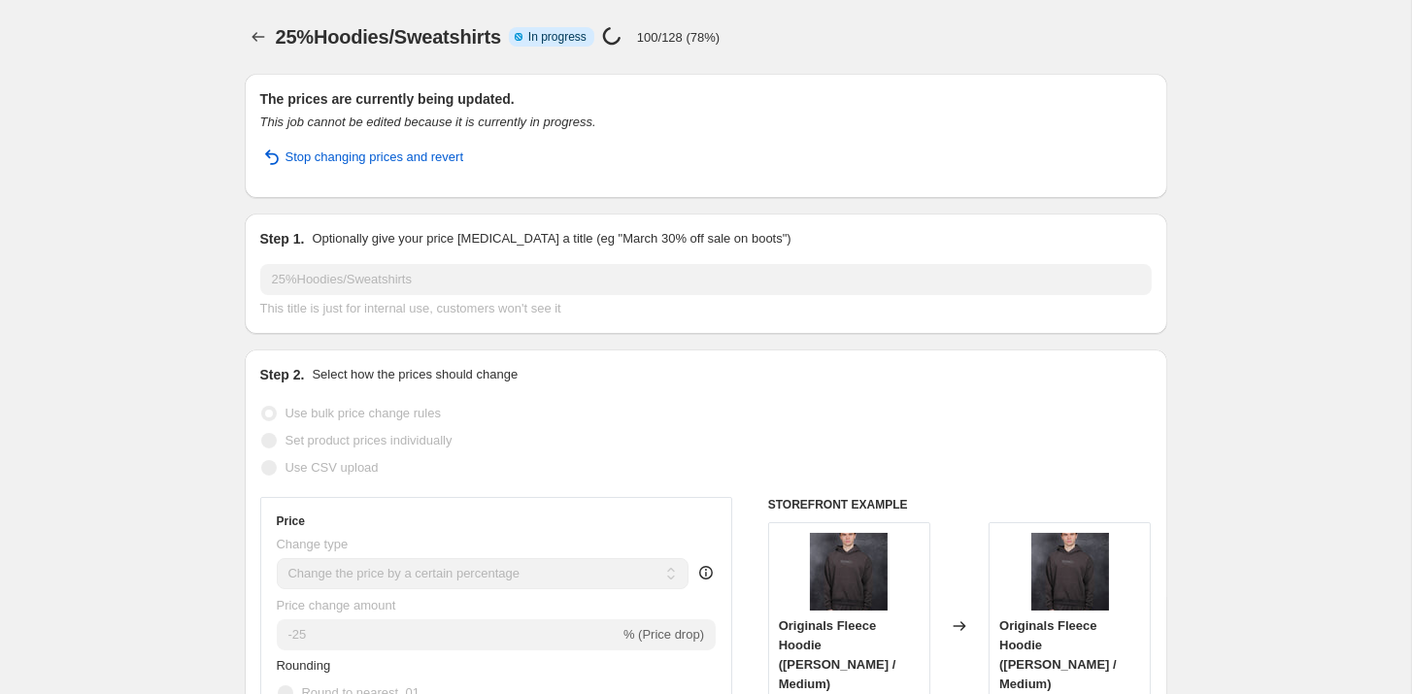
select select "percentage"
select select "no_change"
select select "collection"
select select "product_status"
